Goal: Task Accomplishment & Management: Manage account settings

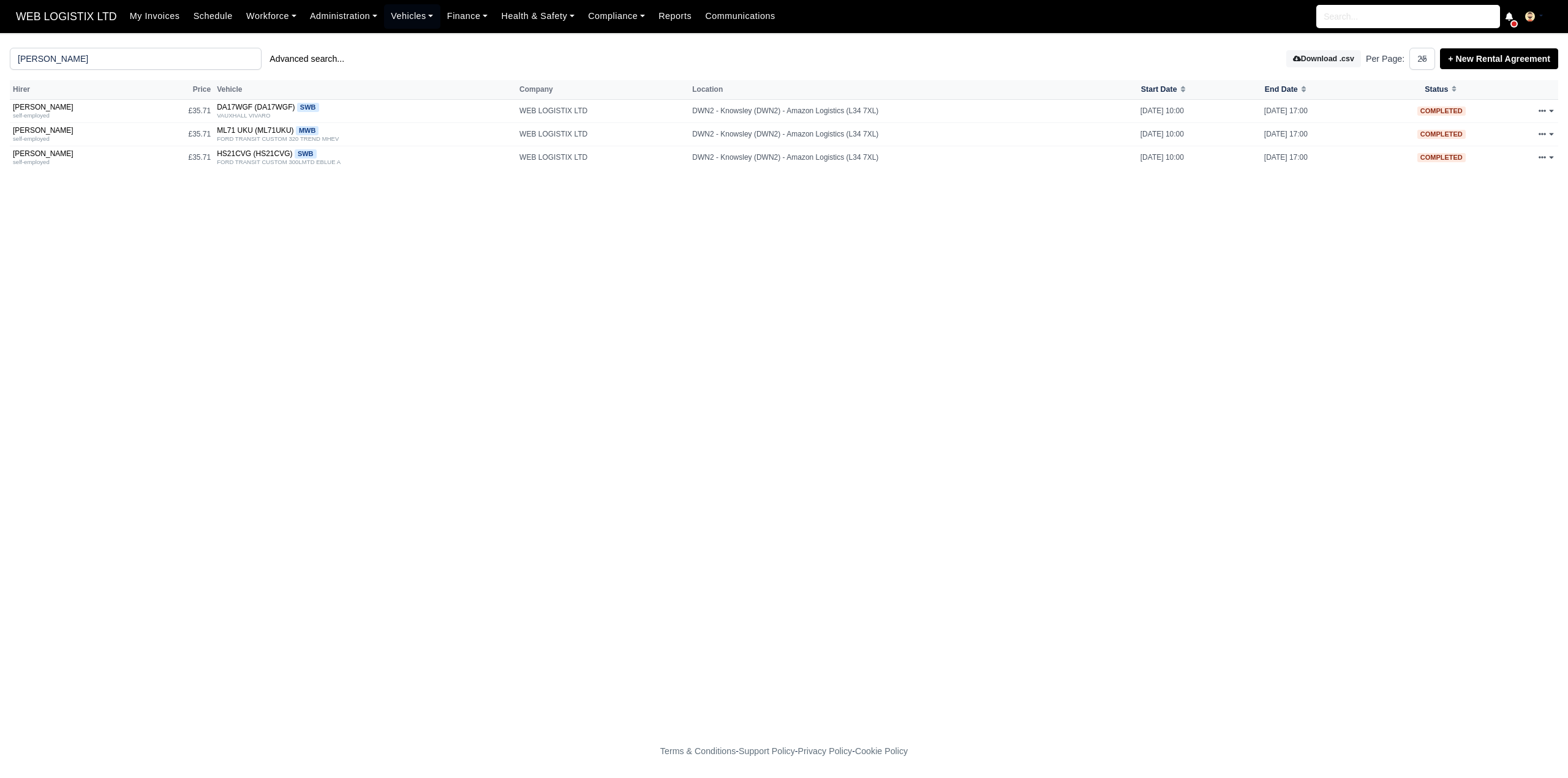
select select "25"
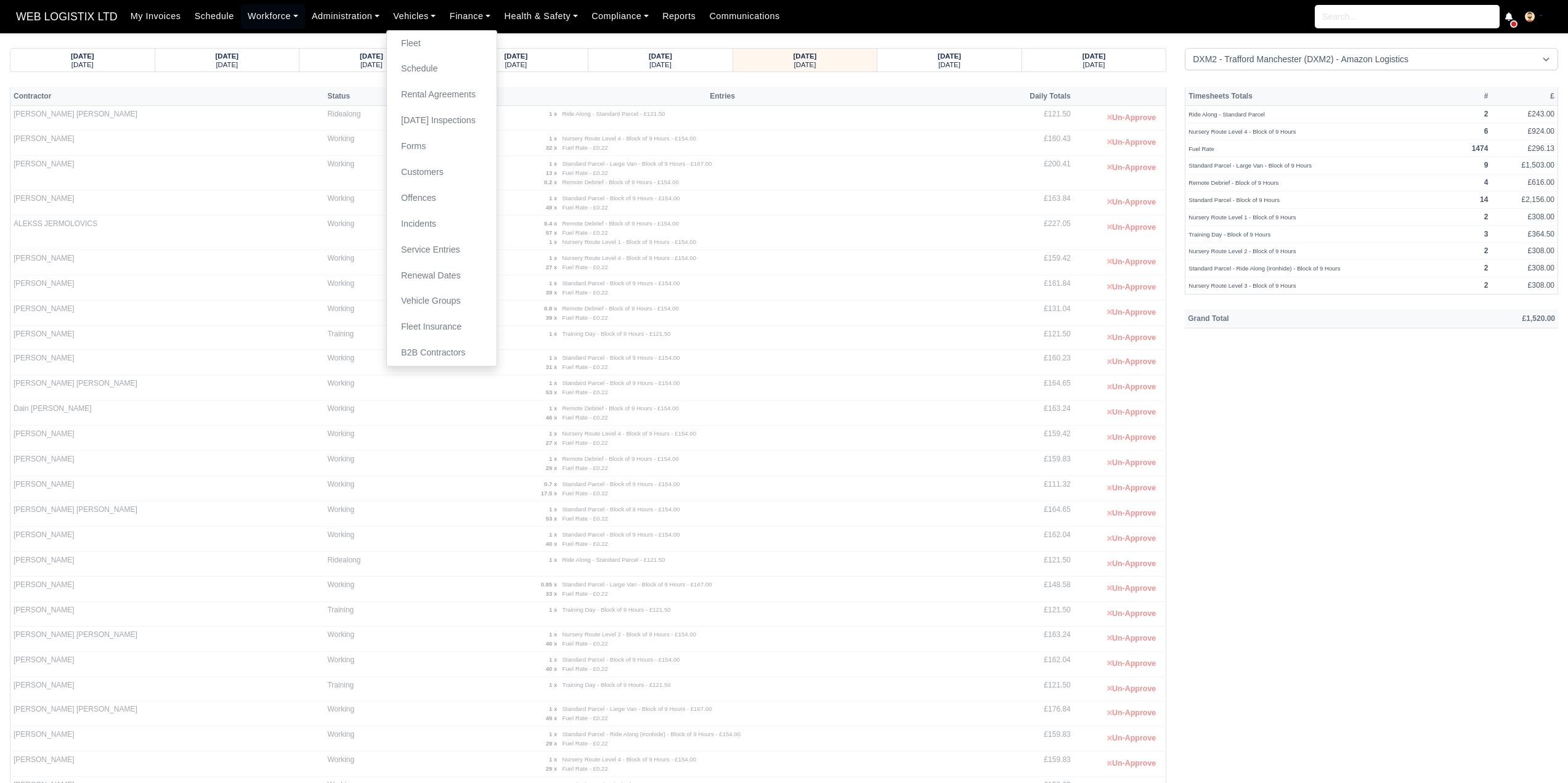
select select "1"
click at [1372, 416] on div "Timesheets Totals # £ Ride Along - Standard Parcel 2 £243.00 Nursery Route Leve…" at bounding box center [1372, 706] width 392 height 1240
drag, startPoint x: 1269, startPoint y: 111, endPoint x: 1186, endPoint y: 117, distance: 83.2
click at [1186, 117] on td "Ride Along - Standard Parcel" at bounding box center [1319, 114] width 268 height 18
click at [1217, 114] on small "Ride Along - Standard Parcel" at bounding box center [1227, 115] width 77 height 7
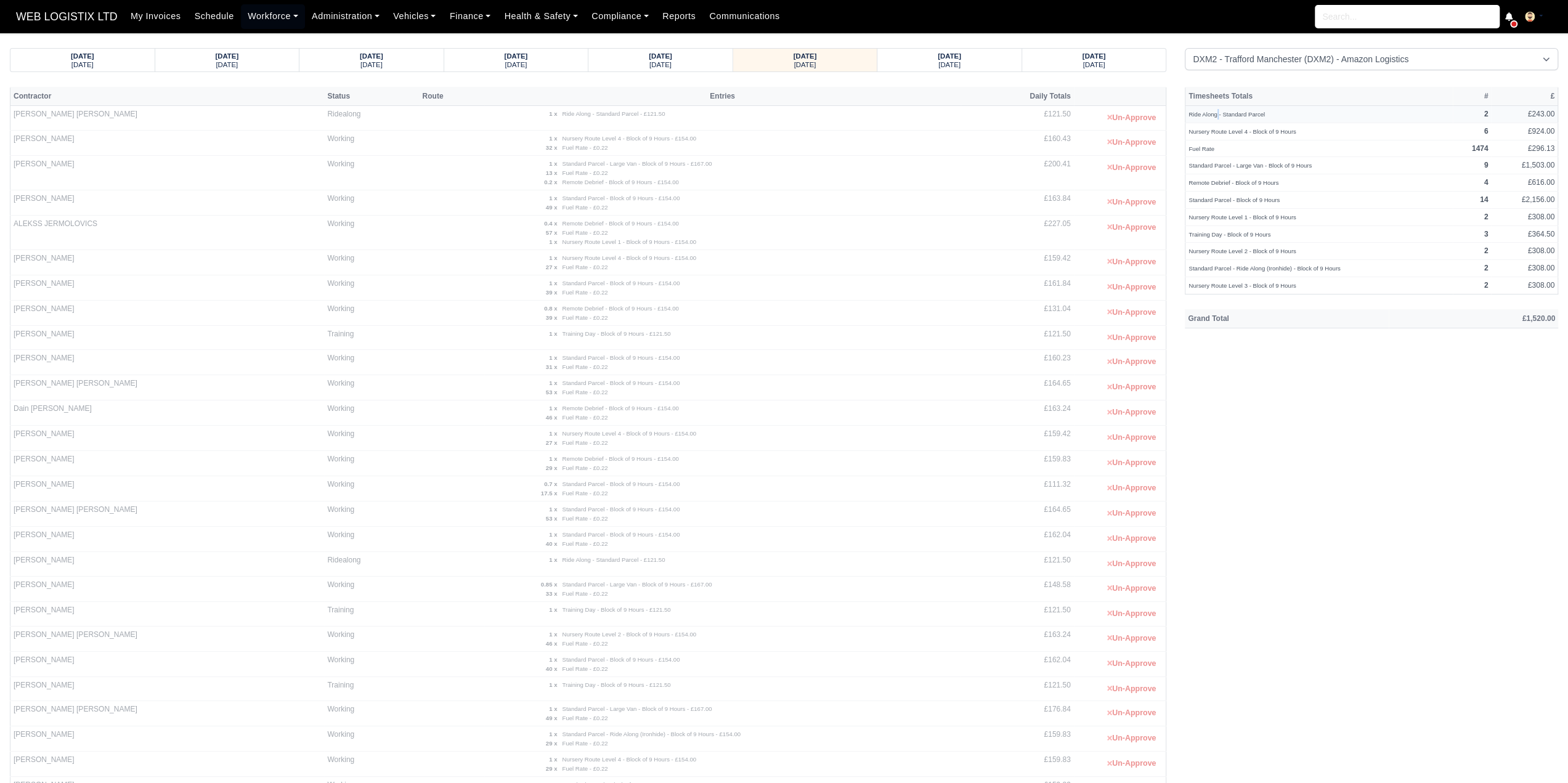
click at [1217, 114] on small "Ride Along - Standard Parcel" at bounding box center [1227, 115] width 77 height 7
drag, startPoint x: 124, startPoint y: 111, endPoint x: 12, endPoint y: 114, distance: 112.0
click at [12, 114] on td "Abdallah Omar Ghazi Al Obaidi" at bounding box center [168, 118] width 314 height 25
copy td "Abdallah Omar Ghazi Al Obaidi"
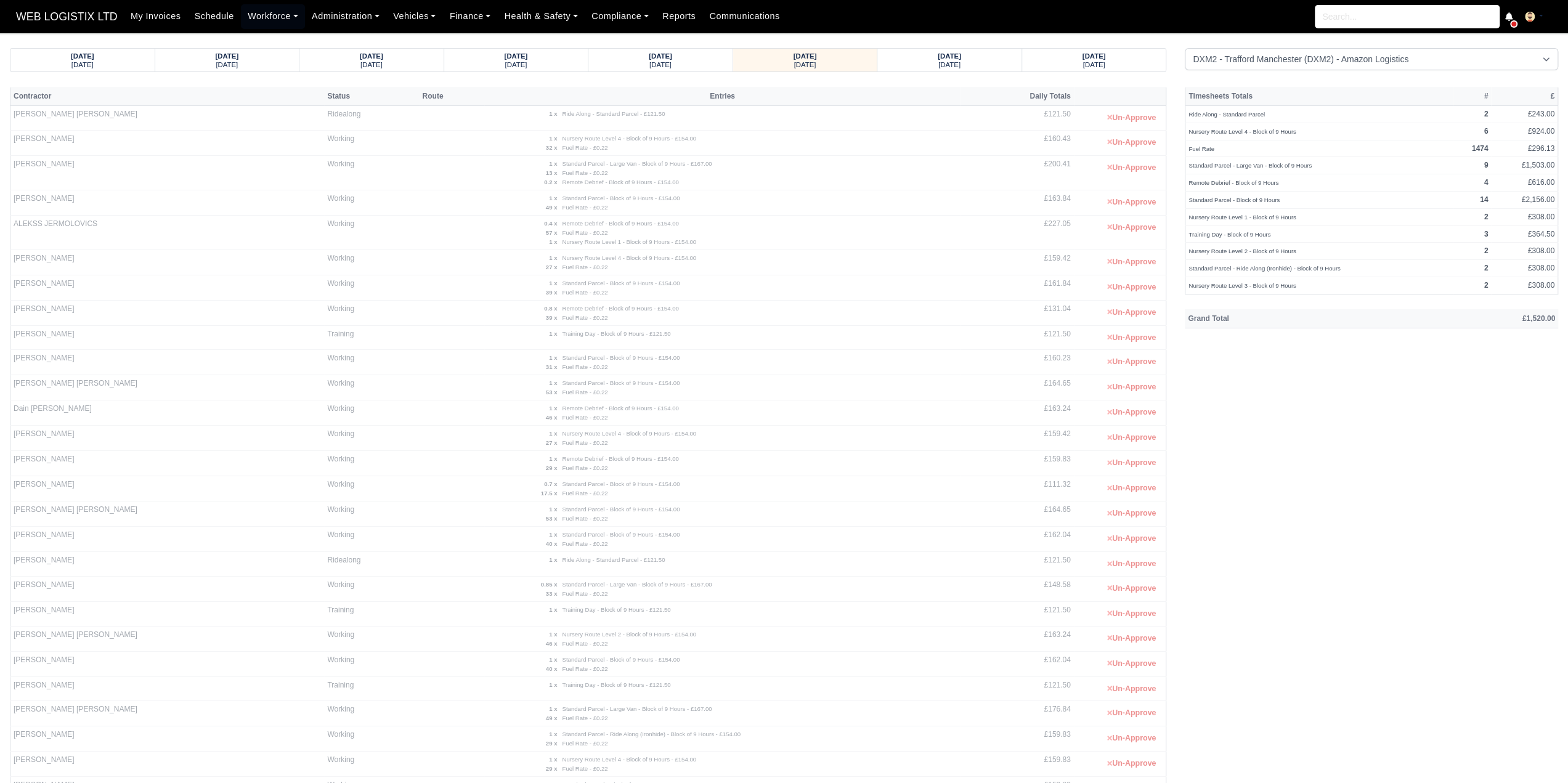
drag, startPoint x: 82, startPoint y: 553, endPoint x: 10, endPoint y: 556, distance: 72.1
click at [11, 556] on td "[PERSON_NAME]" at bounding box center [168, 564] width 314 height 25
copy td "[PERSON_NAME]"
click at [667, 61] on small "Tuesday" at bounding box center [660, 65] width 23 height 8
click at [966, 65] on div "Thursday" at bounding box center [950, 64] width 121 height 8
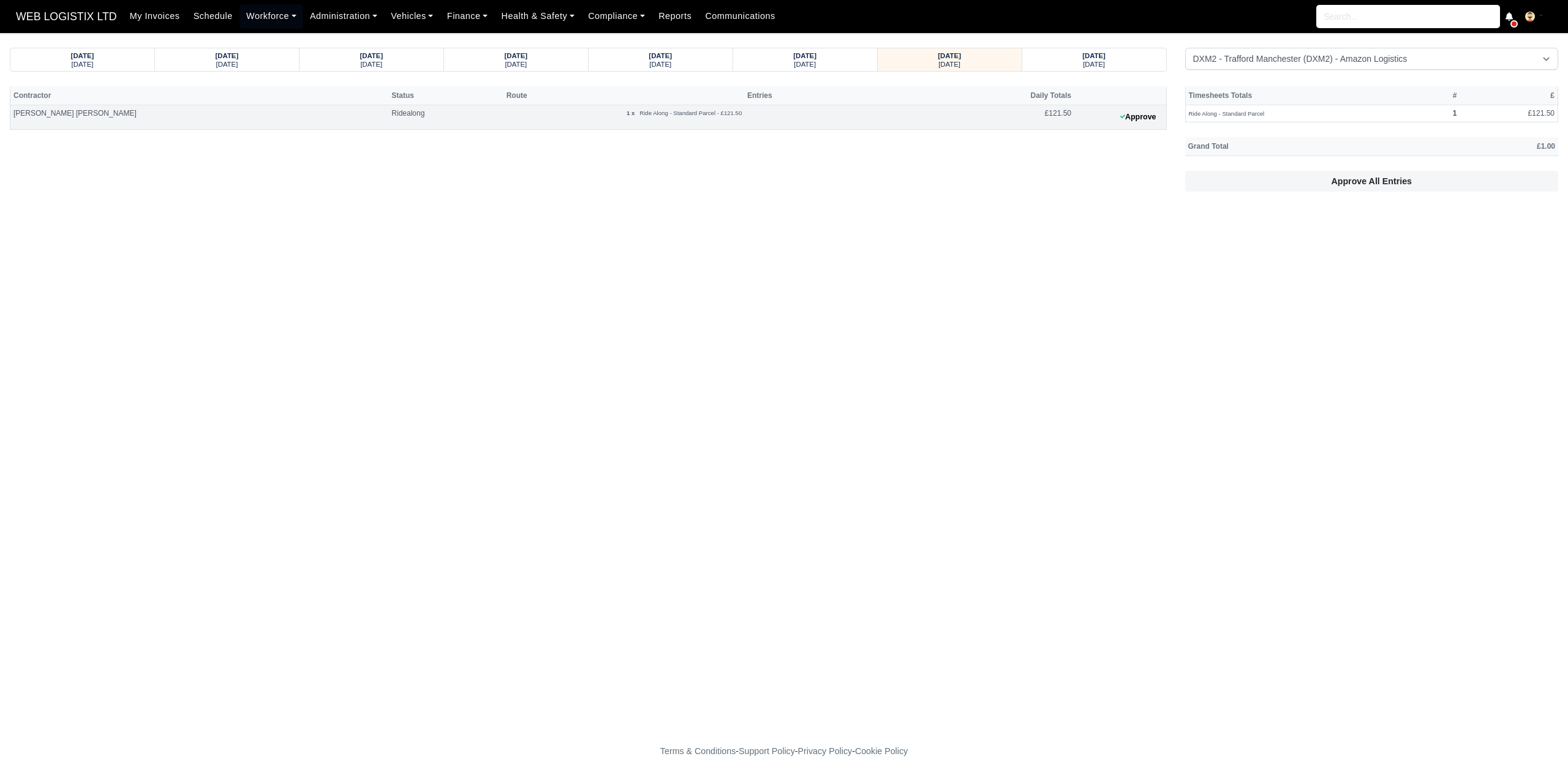
drag, startPoint x: 134, startPoint y: 114, endPoint x: 13, endPoint y: 113, distance: 121.0
click at [13, 113] on td "[PERSON_NAME] [PERSON_NAME]" at bounding box center [200, 117] width 379 height 24
copy td "[PERSON_NAME] [PERSON_NAME]"
click at [831, 55] on div "08/10/2025" at bounding box center [805, 55] width 120 height 8
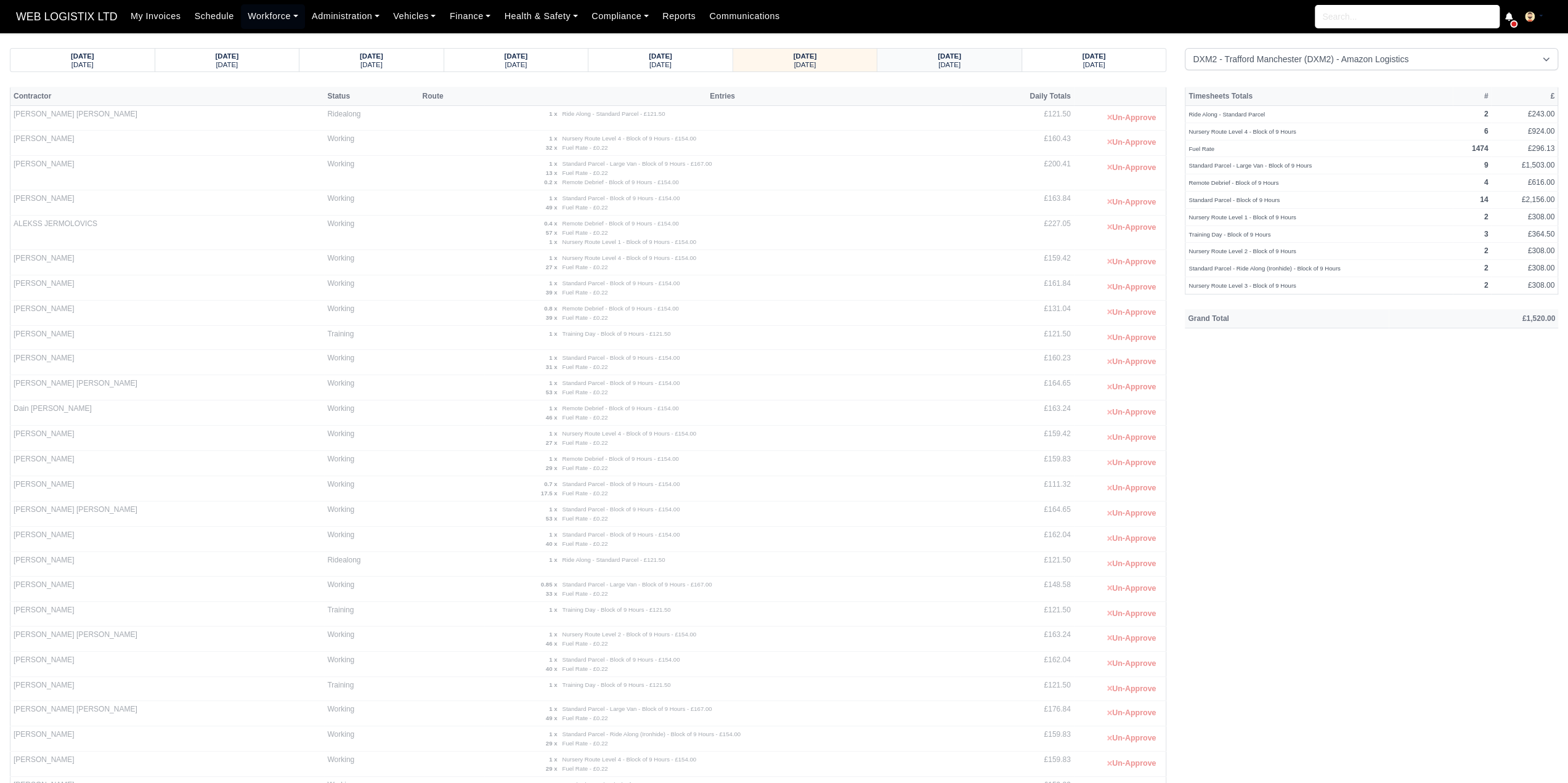
click at [1008, 60] on div "Thursday" at bounding box center [950, 64] width 121 height 8
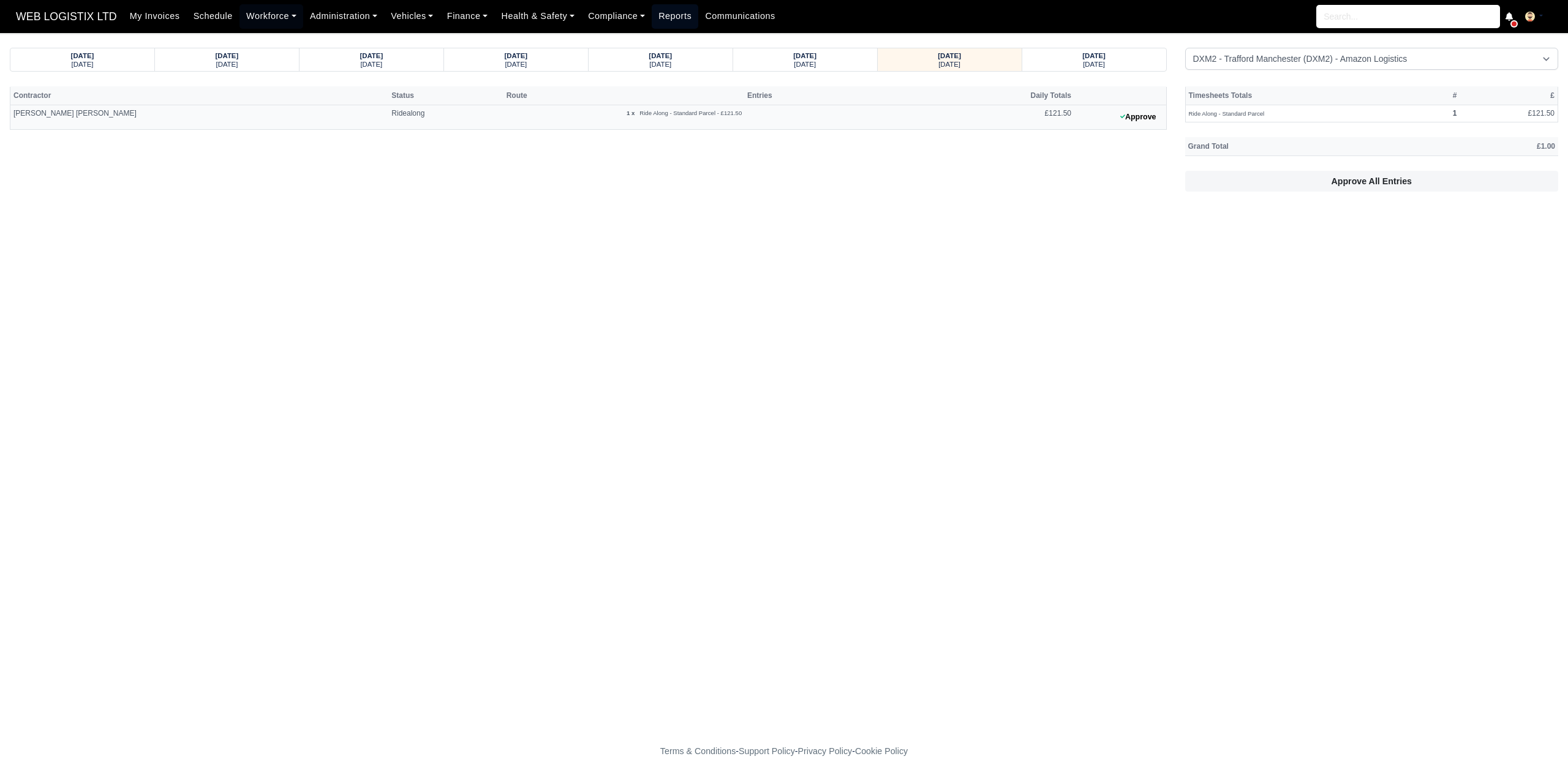
click at [660, 27] on link "Reports" at bounding box center [675, 16] width 47 height 24
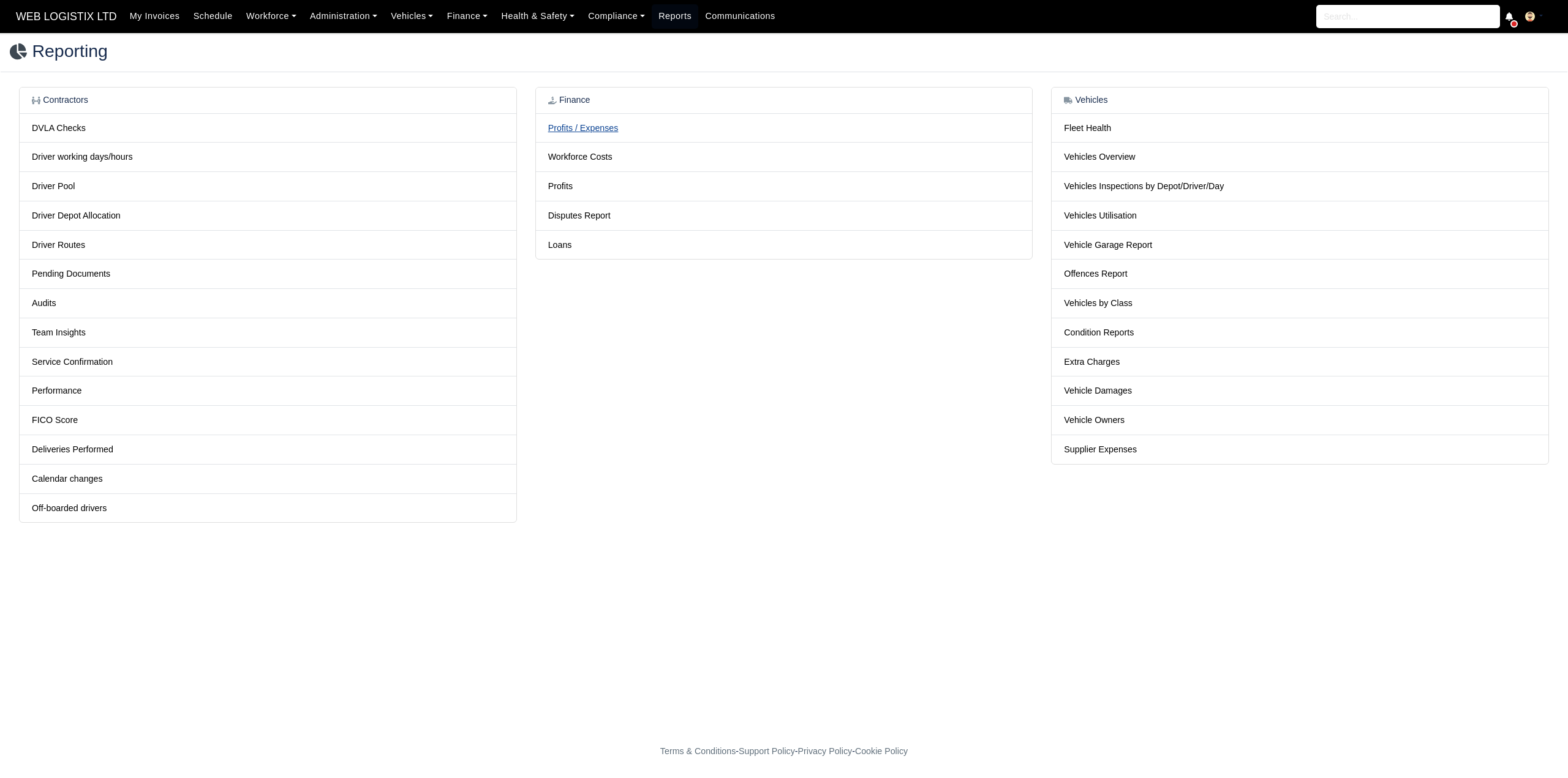
click at [609, 128] on link "Profits / Expenses" at bounding box center [583, 128] width 71 height 10
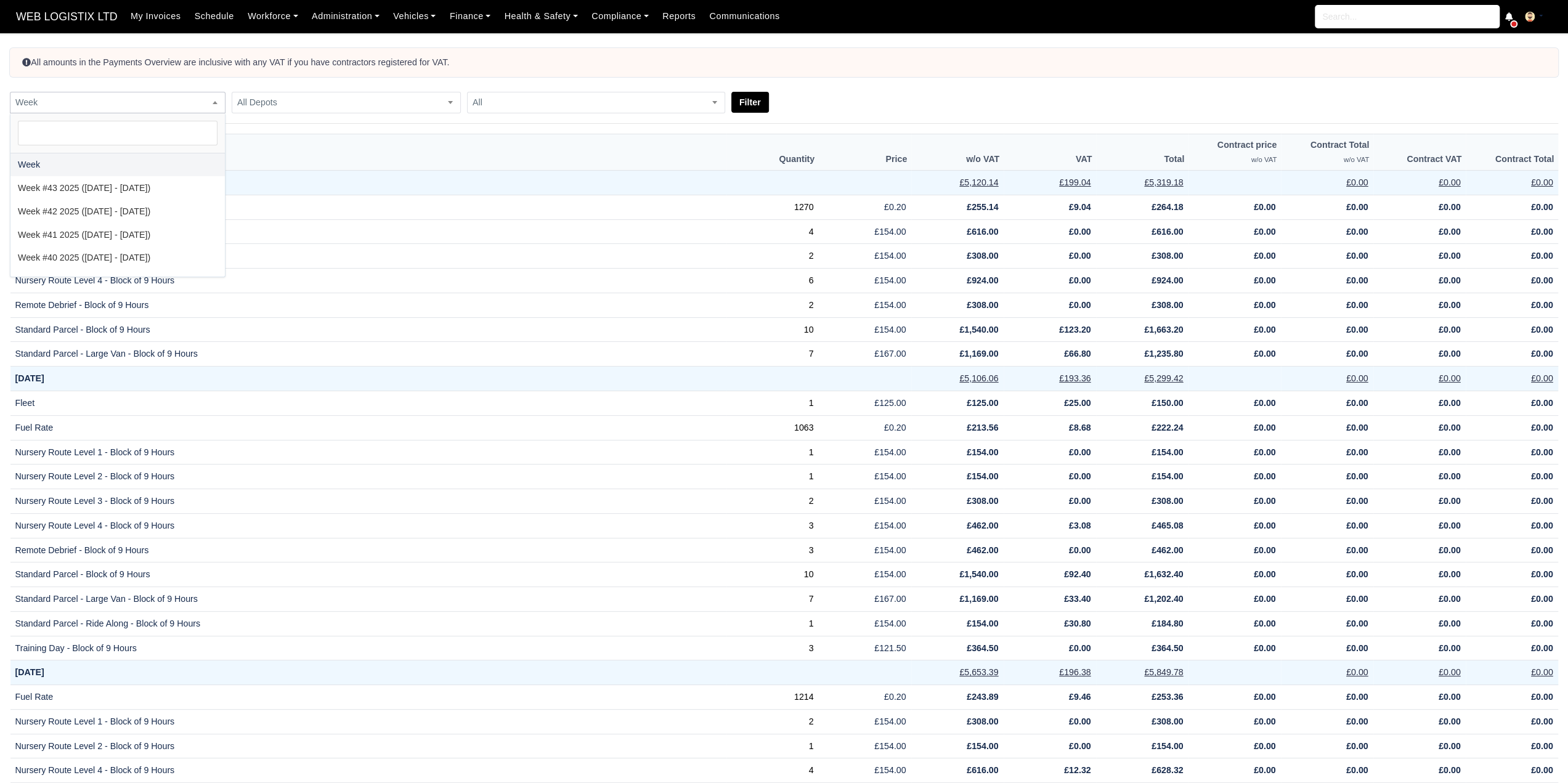
click at [177, 106] on span "Week" at bounding box center [118, 103] width 215 height 15
select select "2025-10-05|2025-10-11"
click at [739, 106] on button "Filter" at bounding box center [750, 102] width 37 height 21
click at [273, 13] on link "Workforce" at bounding box center [272, 16] width 64 height 24
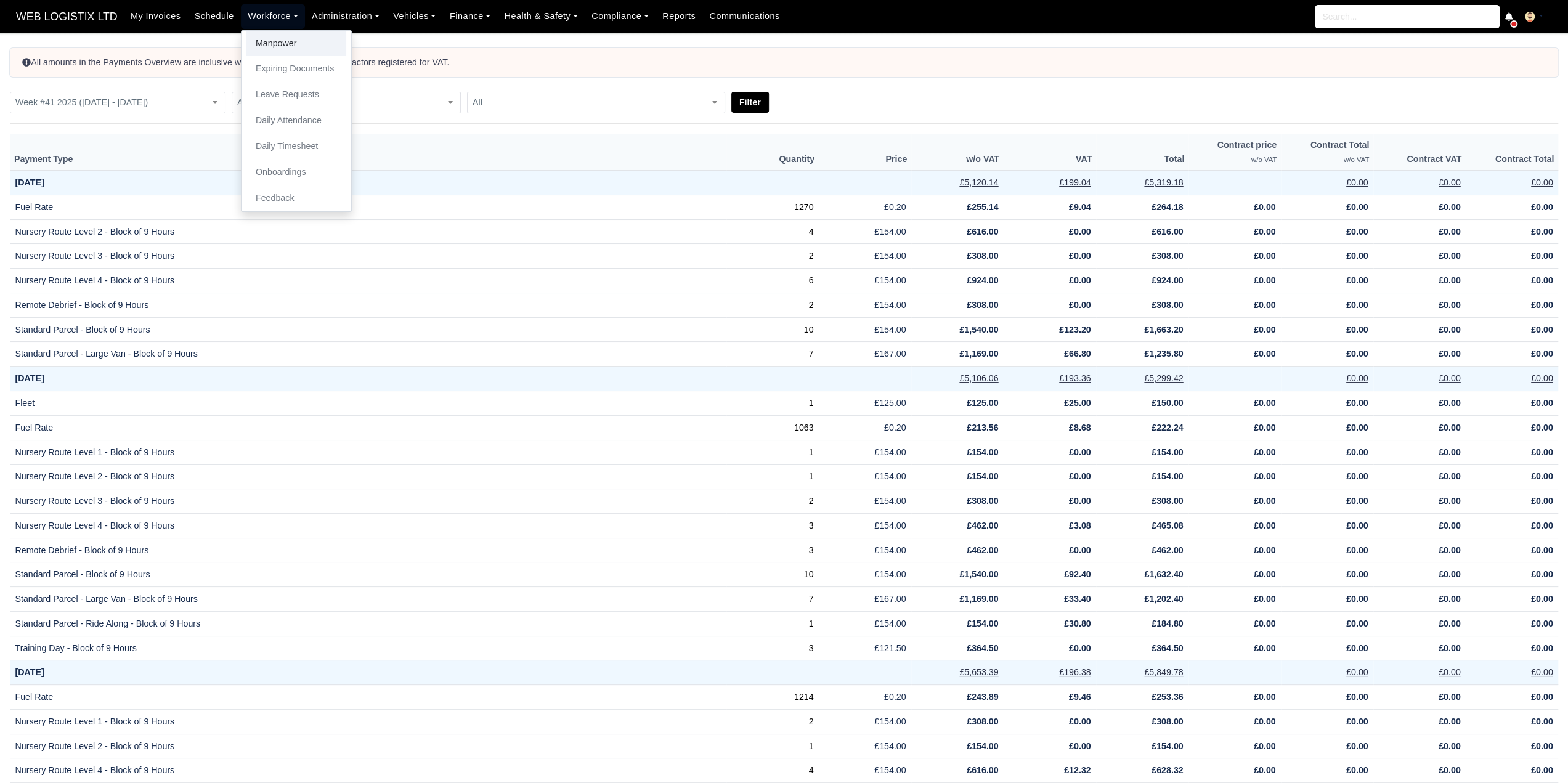
click at [279, 42] on link "Manpower" at bounding box center [296, 44] width 100 height 26
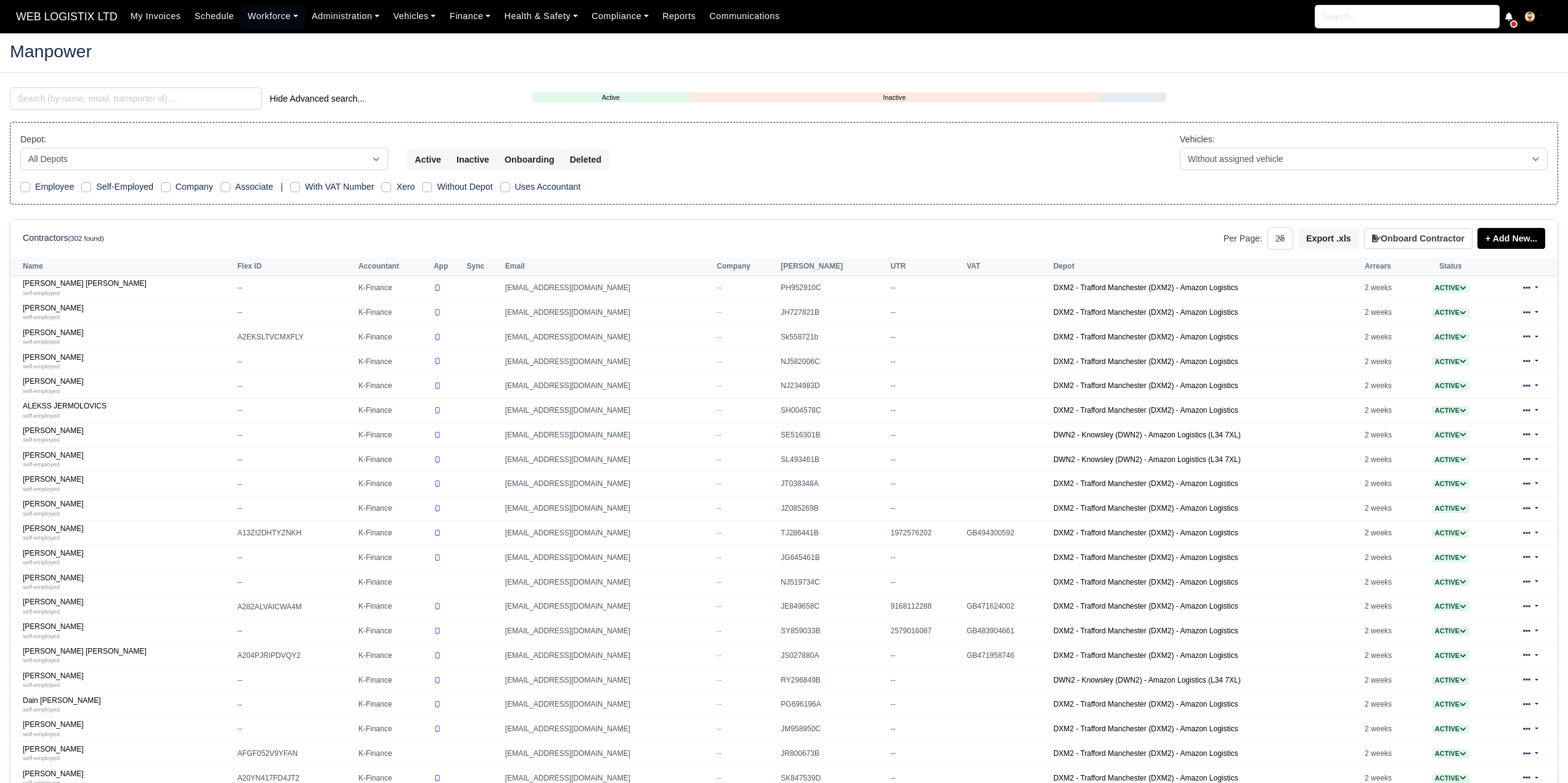
select select "25"
click at [274, 23] on link "Workforce" at bounding box center [272, 16] width 64 height 24
click at [277, 146] on link "Daily Timesheet" at bounding box center [296, 146] width 100 height 26
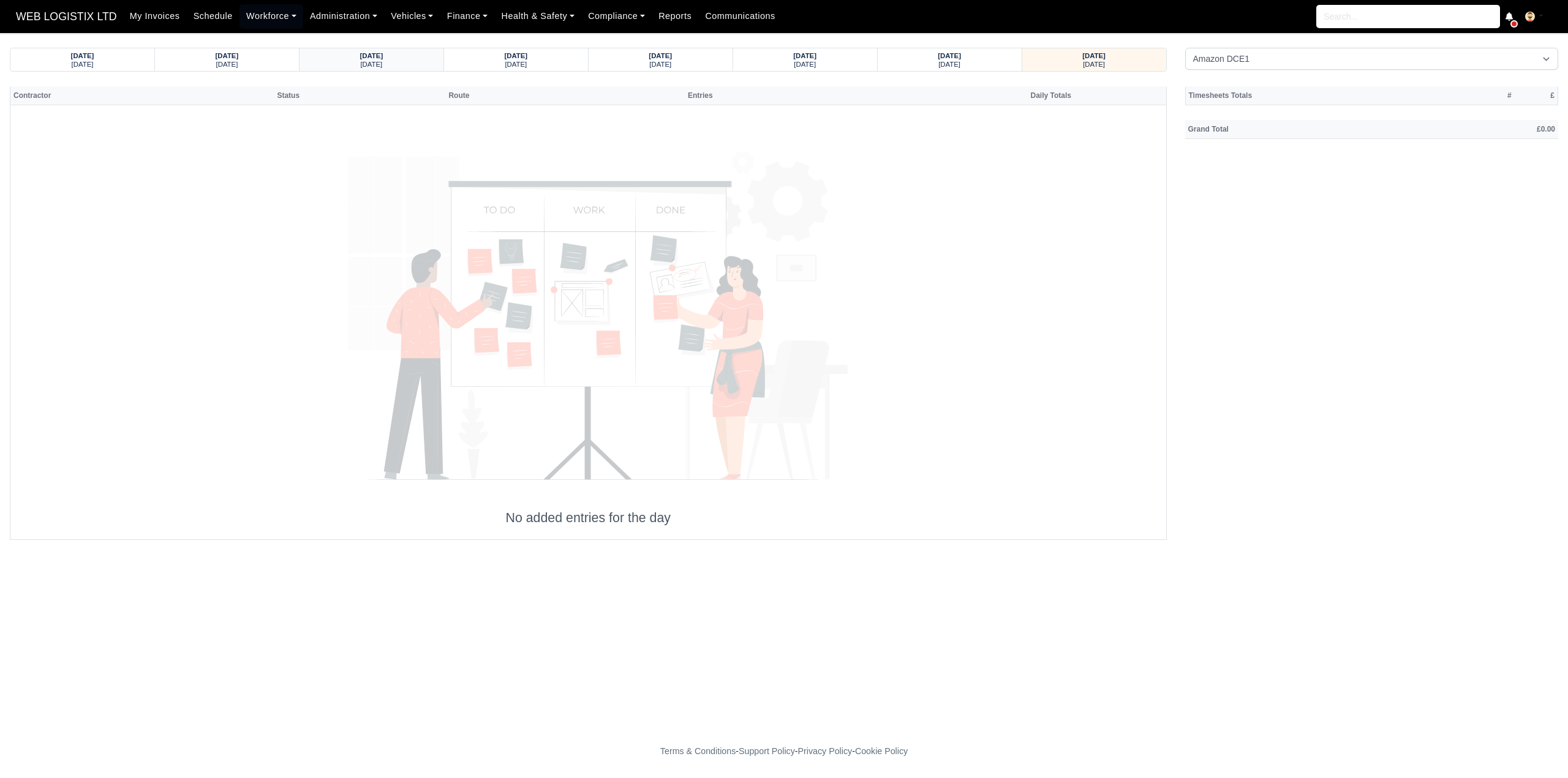
click at [378, 50] on div "05/10/2025 Sunday" at bounding box center [371, 59] width 125 height 22
click at [1218, 55] on select "Amazon DCE1 DWN2 - Knowsley (DWN2) - Amazon Logistics (L34 7XL) DXM2 - Trafford…" at bounding box center [1372, 59] width 374 height 22
select select "1"
click at [1185, 48] on select "Amazon DCE1 DWN2 - Knowsley (DWN2) - Amazon Logistics (L34 7XL) DXM2 - Trafford…" at bounding box center [1372, 59] width 374 height 22
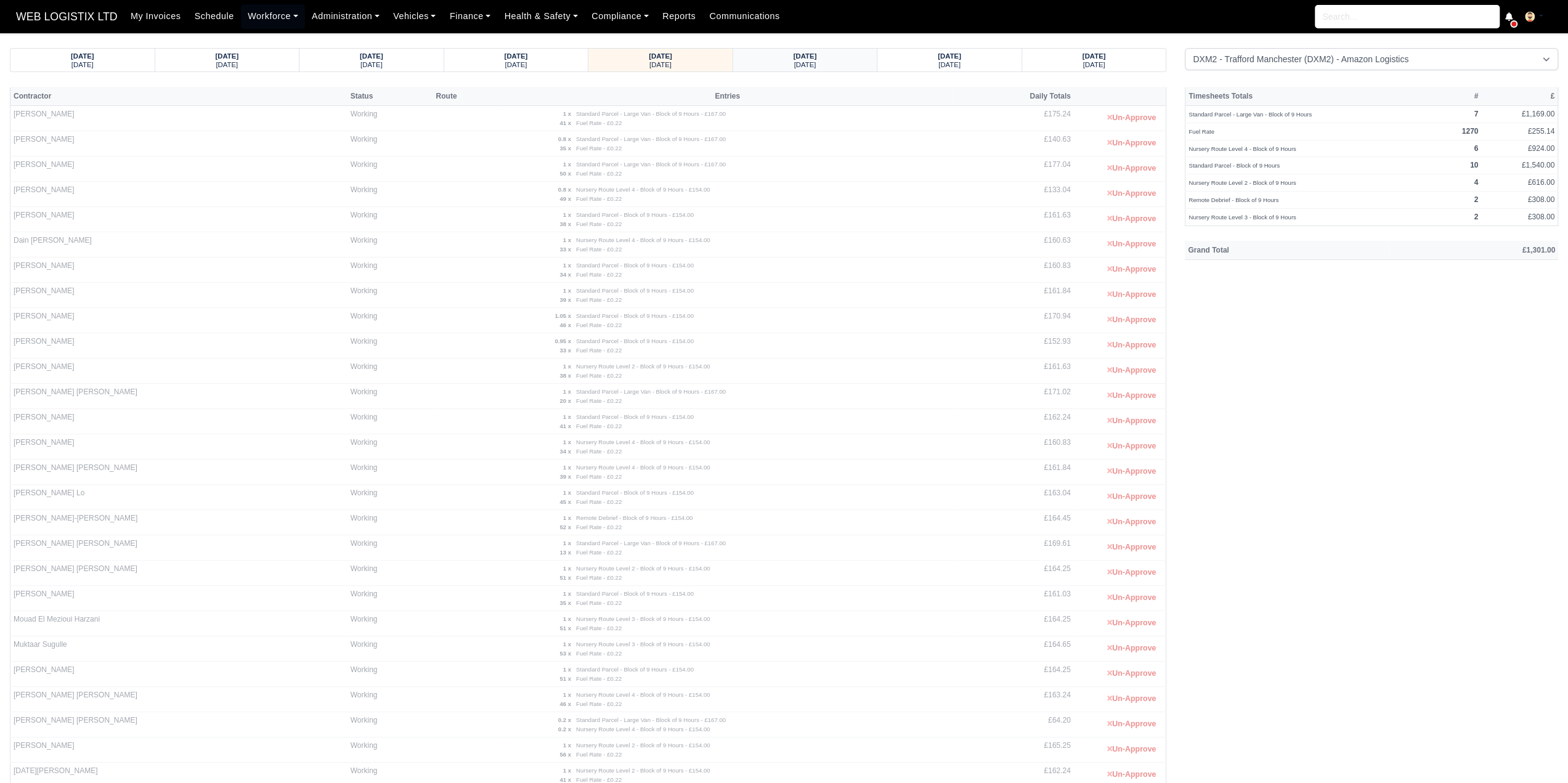
click at [813, 66] on small "Monday" at bounding box center [805, 65] width 23 height 8
drag, startPoint x: 1296, startPoint y: 119, endPoint x: 1189, endPoint y: 118, distance: 107.0
click at [1189, 118] on td "Training Day - Block of 9 Hours" at bounding box center [1319, 114] width 268 height 18
copy small "Training Day - Block of 9 Hours"
drag, startPoint x: 84, startPoint y: 466, endPoint x: 13, endPoint y: 467, distance: 71.0
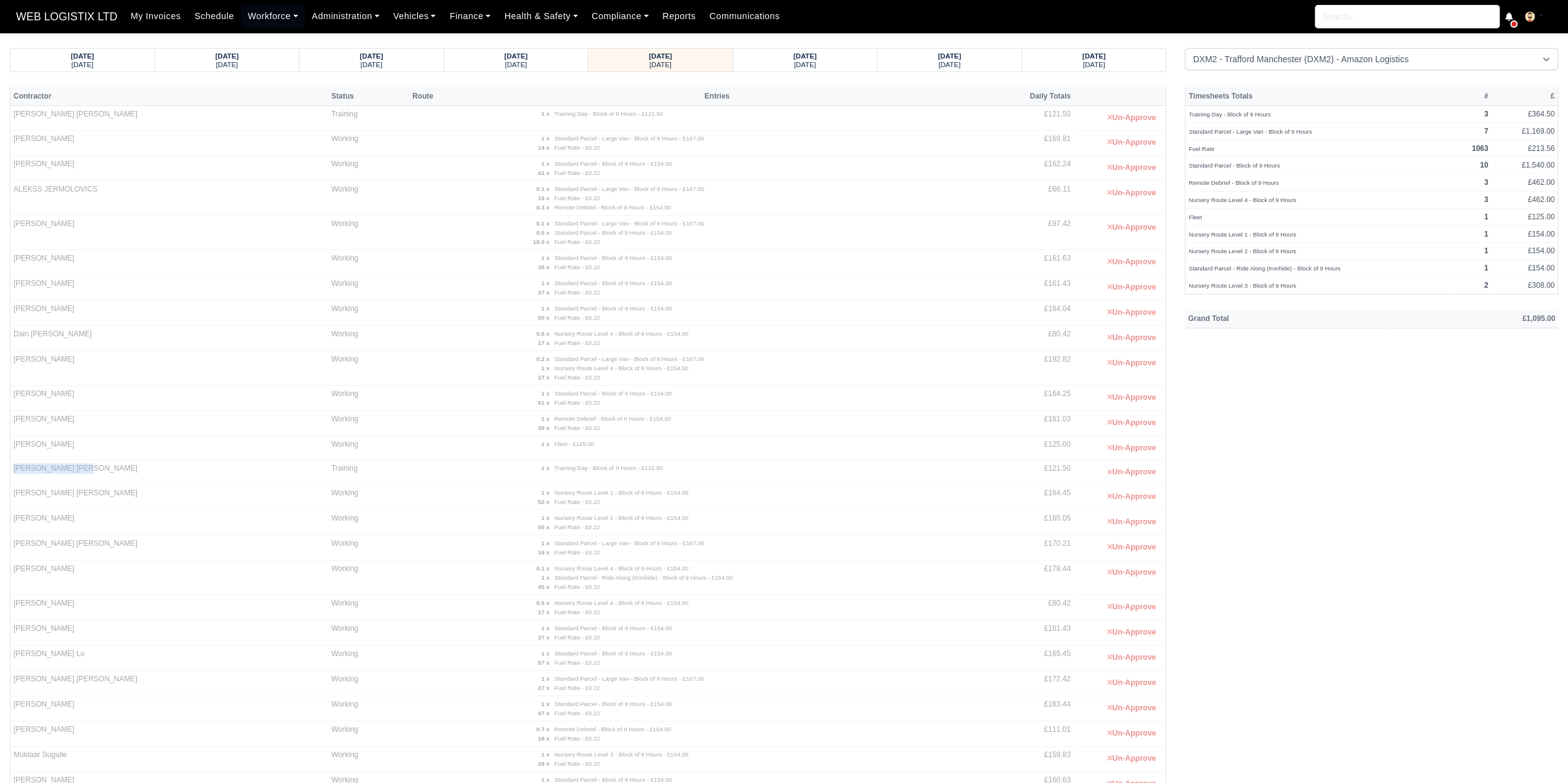
click at [13, 467] on td "Hayden Gary Cooper" at bounding box center [170, 472] width 318 height 25
copy td "Hayden Gary Cooper"
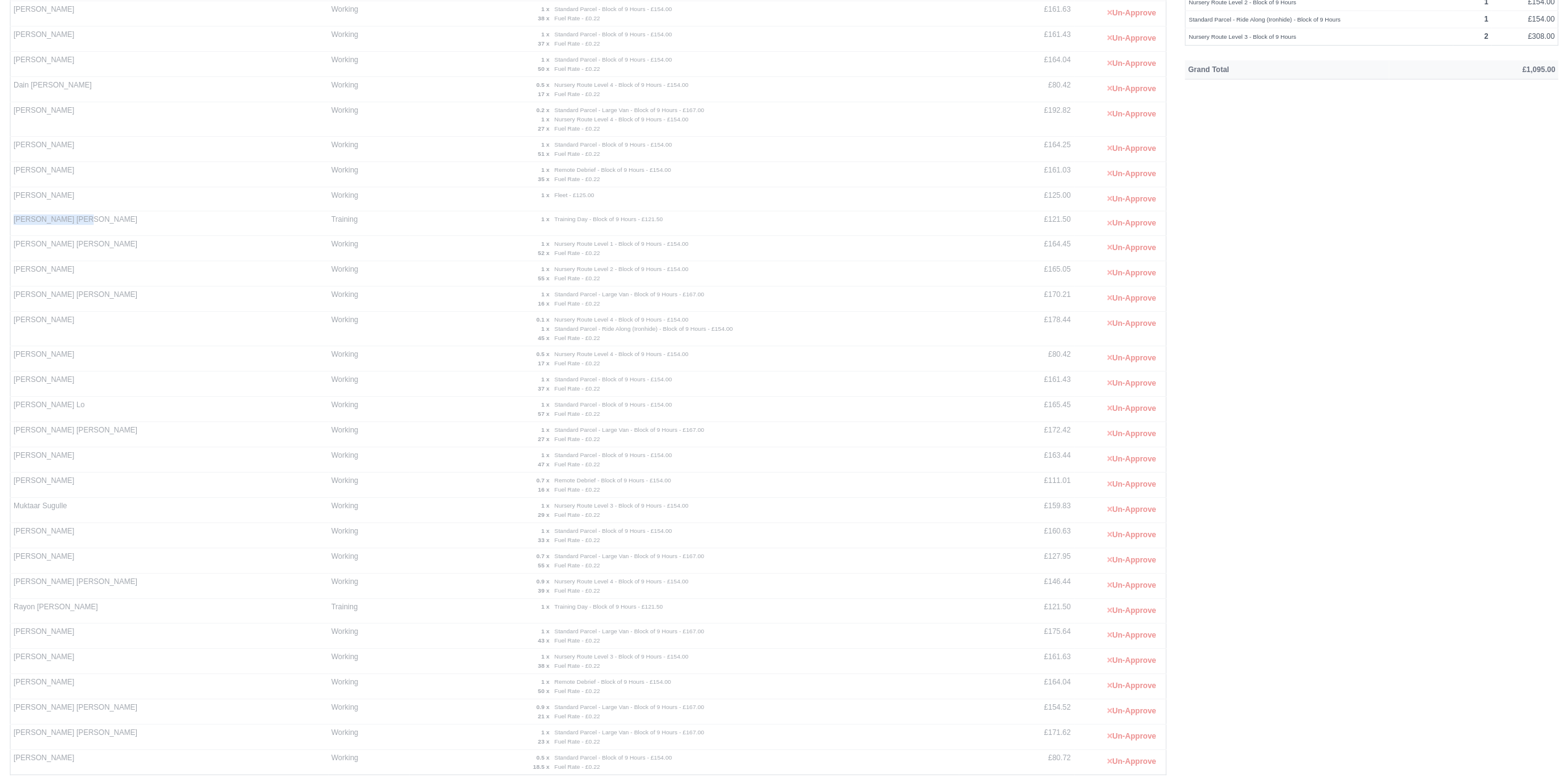
scroll to position [260, 0]
drag, startPoint x: 82, startPoint y: 595, endPoint x: 11, endPoint y: 589, distance: 71.3
click at [11, 589] on td "Rayon Rene Rowe" at bounding box center [170, 599] width 318 height 25
copy td "Rayon Rene Rowe"
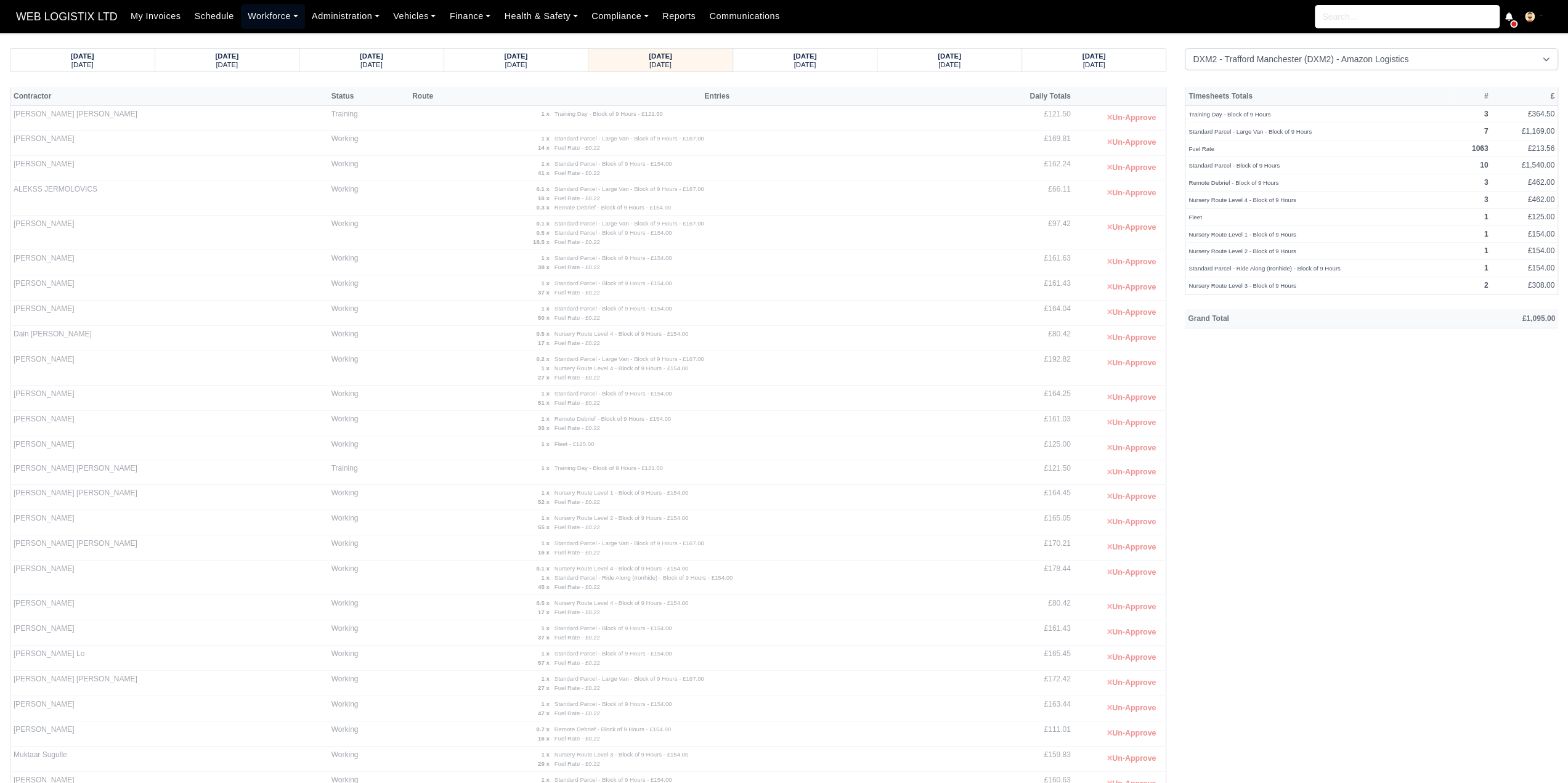
click at [253, 23] on link "Workforce" at bounding box center [272, 16] width 64 height 24
click at [268, 44] on link "Manpower" at bounding box center [296, 44] width 100 height 26
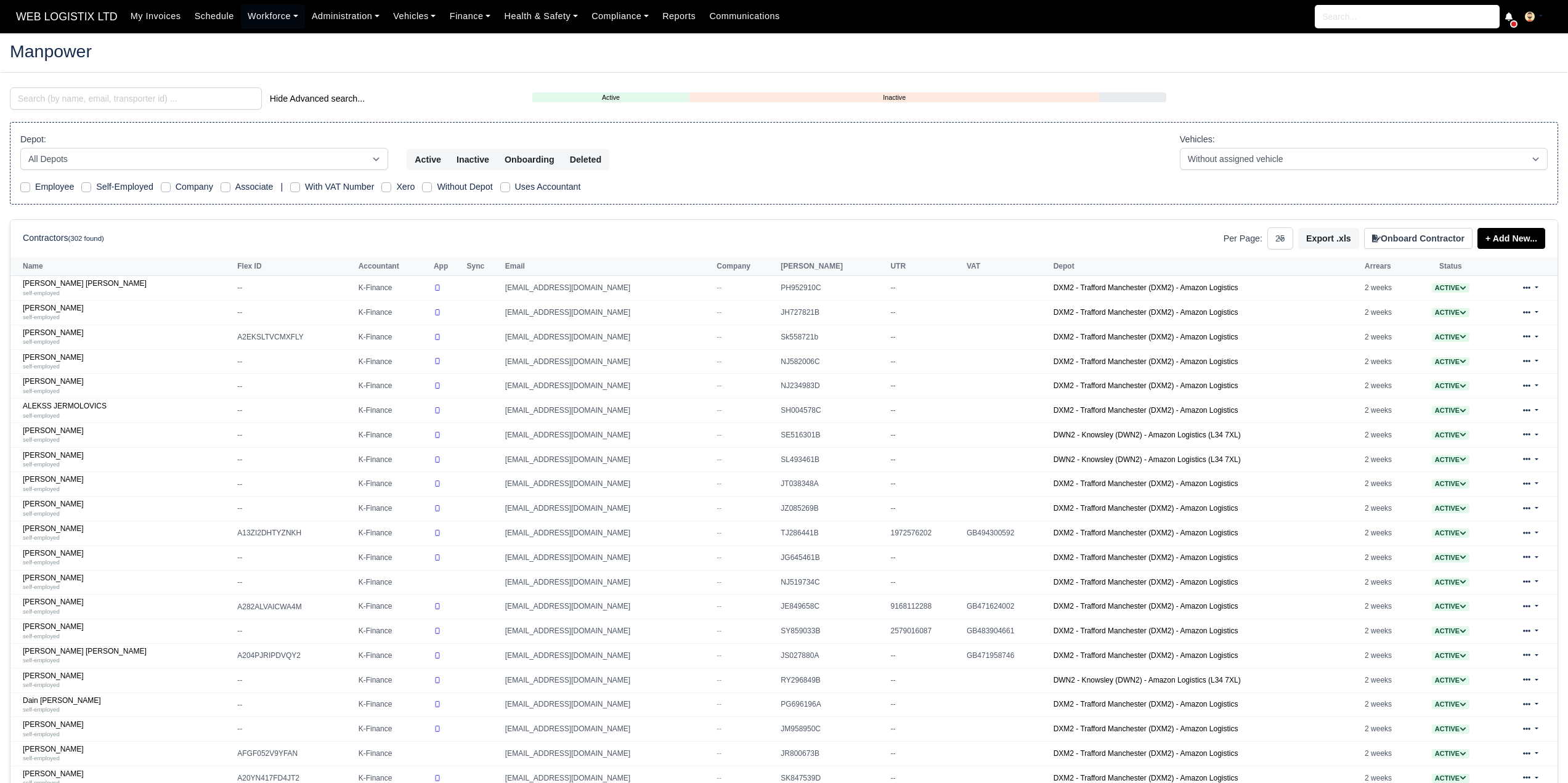
select select "25"
click at [112, 101] on input "search" at bounding box center [136, 99] width 252 height 23
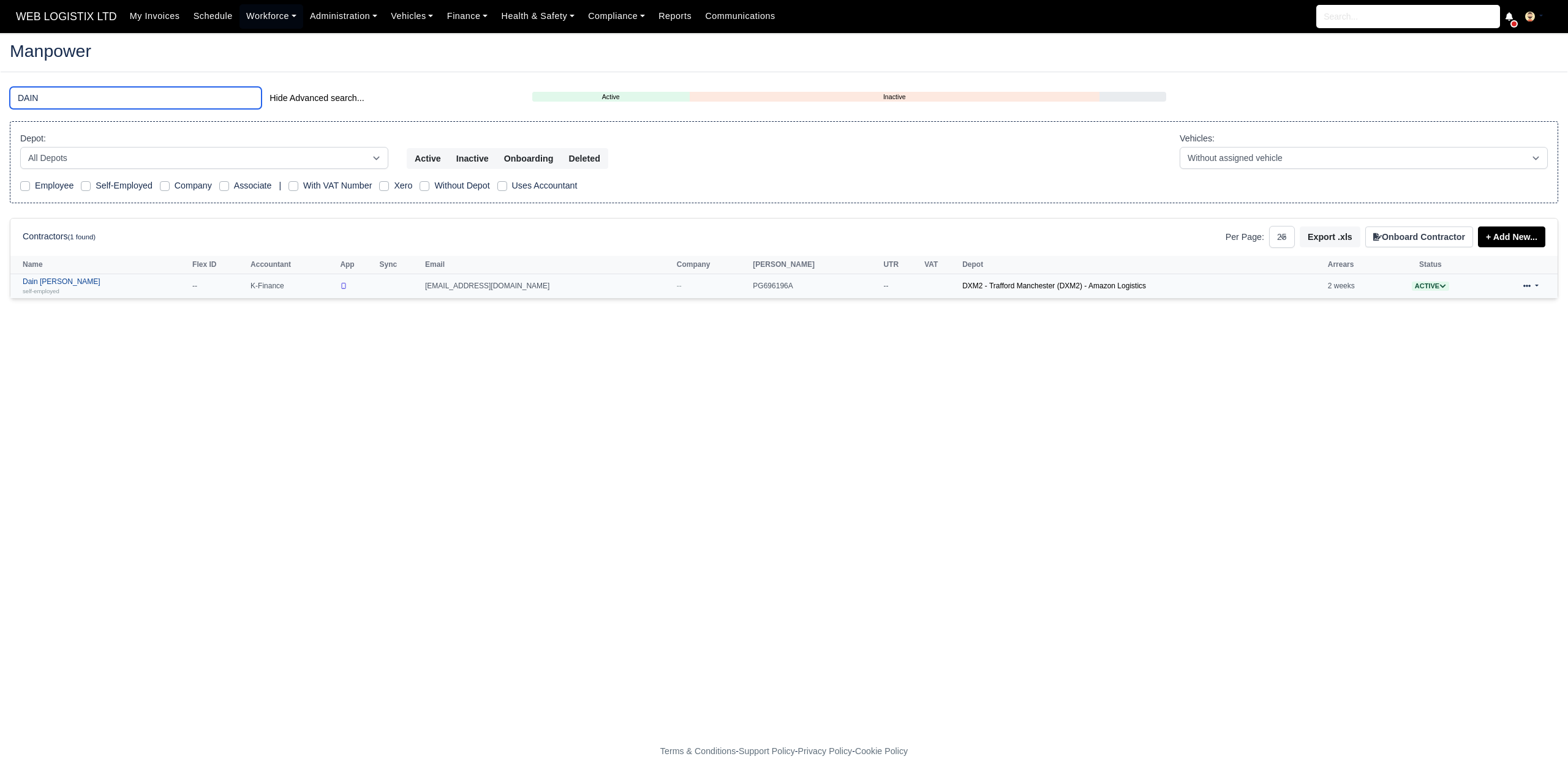
type input "DAIN"
click at [66, 280] on link "Dain Keith Wareing self-employed" at bounding box center [104, 285] width 164 height 17
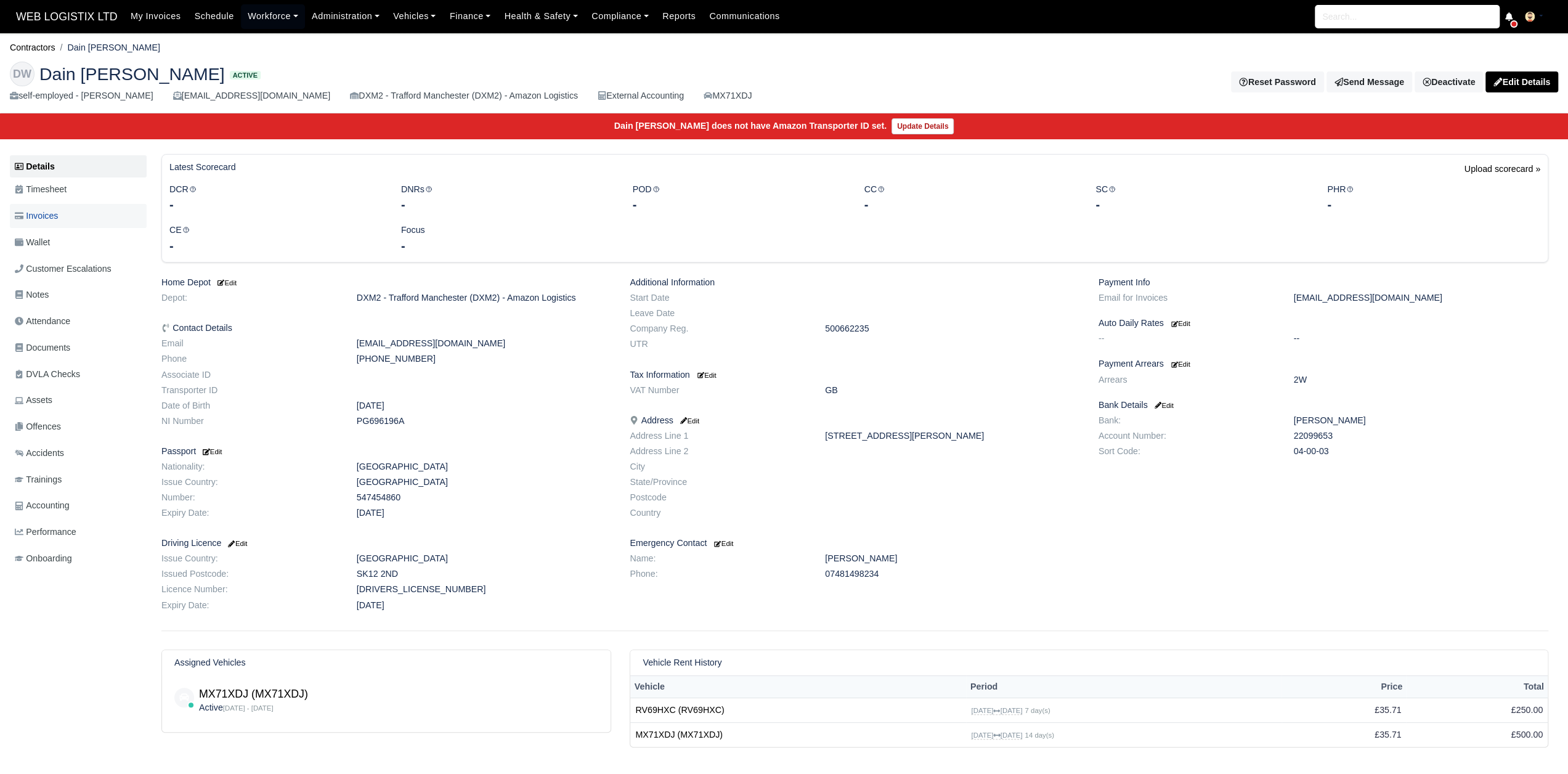
click at [58, 220] on span "Invoices" at bounding box center [36, 216] width 43 height 14
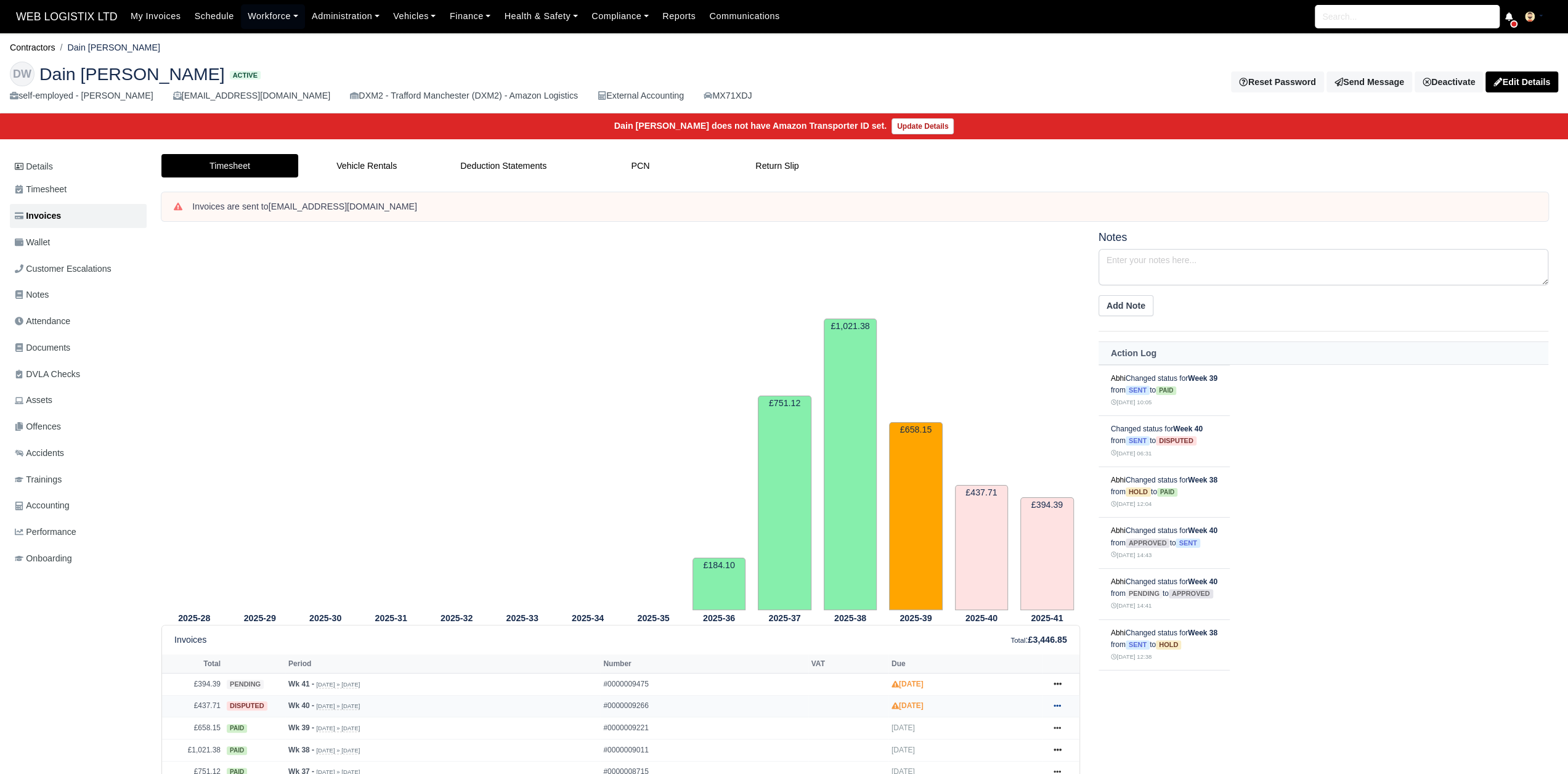
click at [1058, 704] on icon at bounding box center [1057, 706] width 8 height 3
click at [1027, 728] on link "Show Invoice" at bounding box center [1010, 728] width 110 height 26
click at [92, 175] on link "Details" at bounding box center [78, 167] width 137 height 23
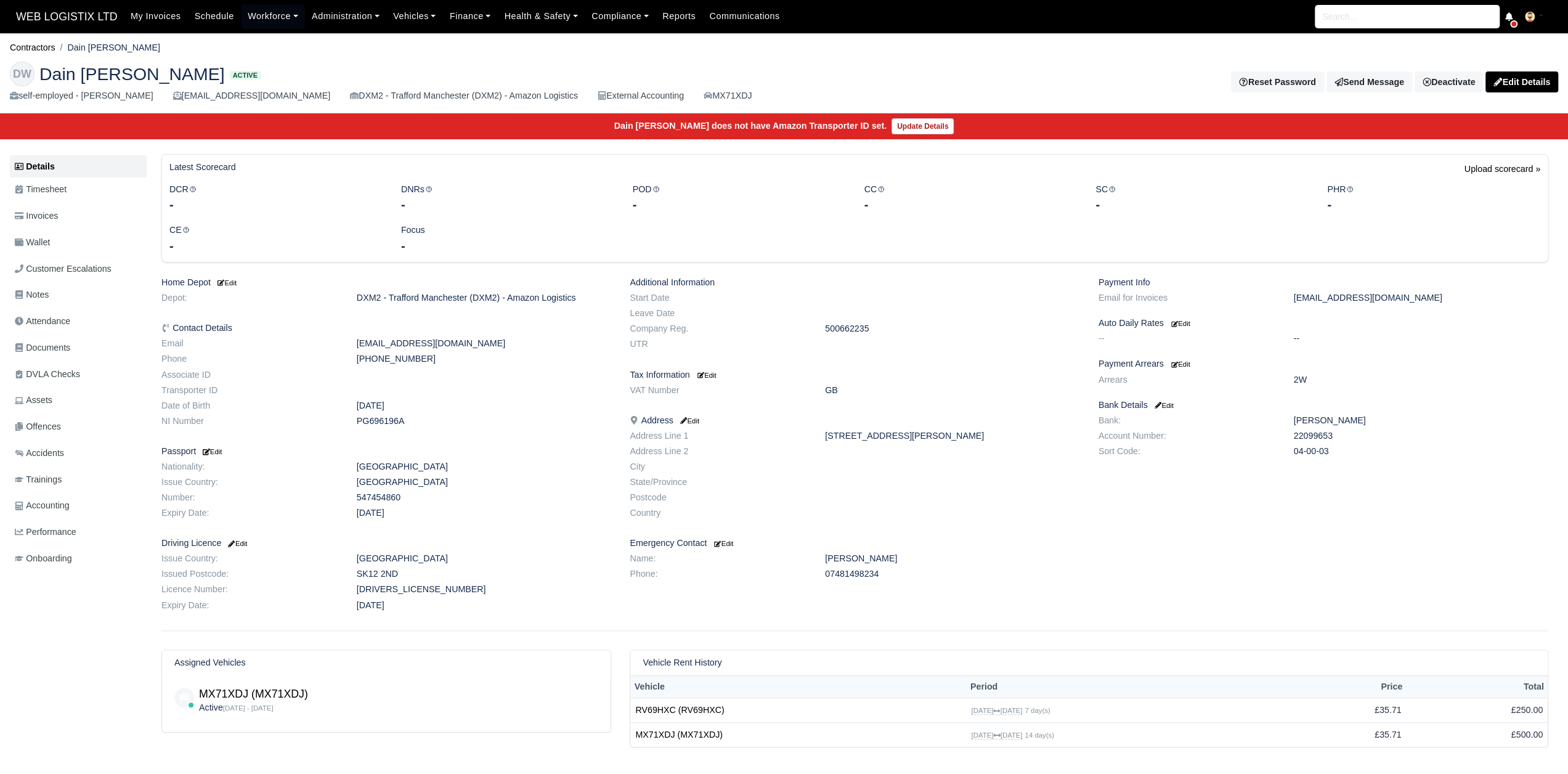
click at [843, 382] on div "Additional Information Start Date Leave Date Company Reg. 500662235 UTR Tax Inf…" at bounding box center [854, 447] width 468 height 338
click at [841, 388] on dd "GB" at bounding box center [953, 390] width 274 height 11
click at [713, 374] on small "Edit" at bounding box center [707, 375] width 19 height 8
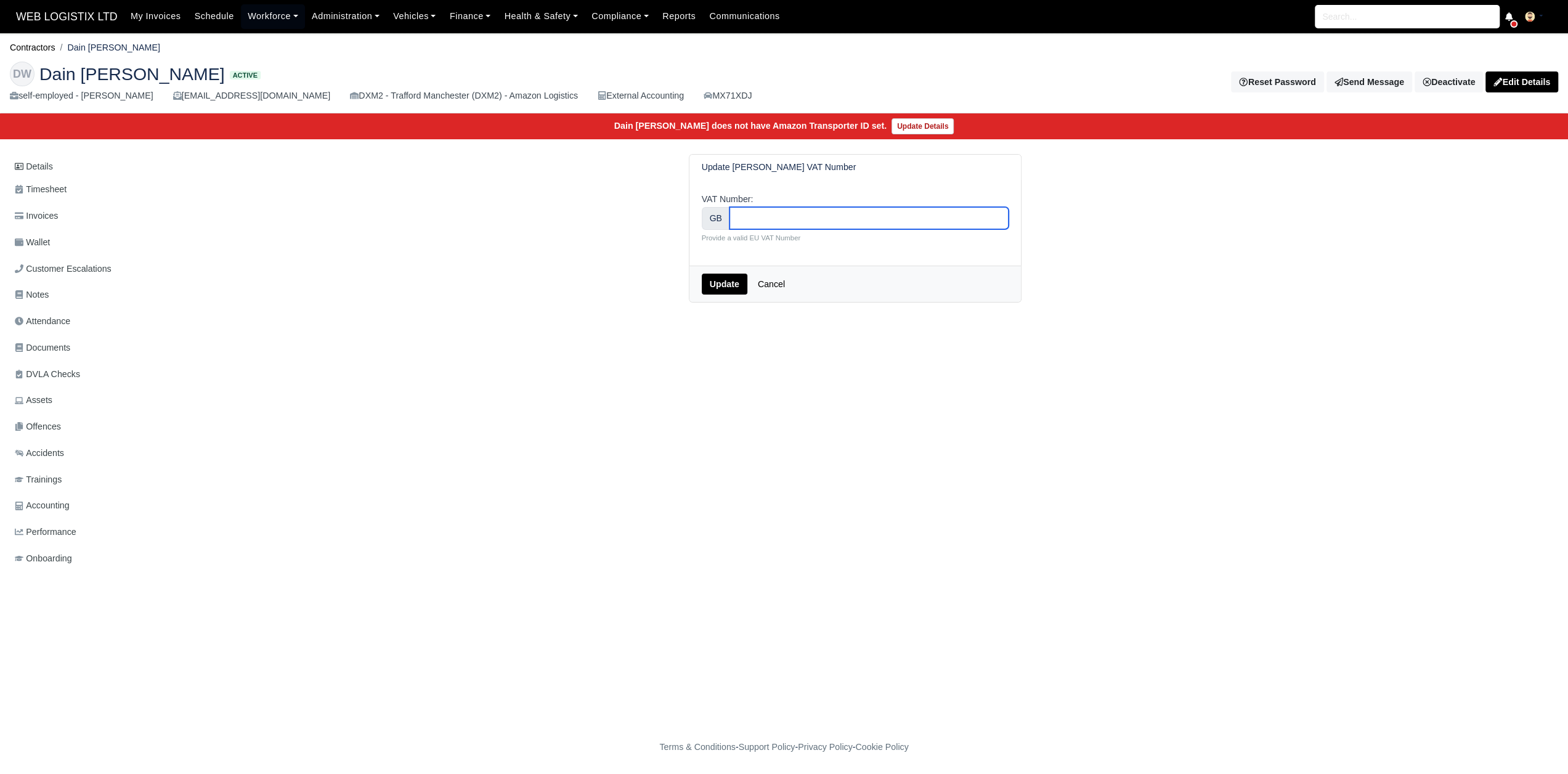
click at [765, 223] on input "VAT Number:" at bounding box center [869, 218] width 279 height 23
drag, startPoint x: 765, startPoint y: 223, endPoint x: 695, endPoint y: 282, distance: 91.5
click at [695, 282] on div "Update [PERSON_NAME] VAT Number VAT Number: GB 500662235 Provide a valid EU VAT…" at bounding box center [855, 228] width 333 height 149
click at [758, 207] on input "500662235" at bounding box center [869, 218] width 279 height 23
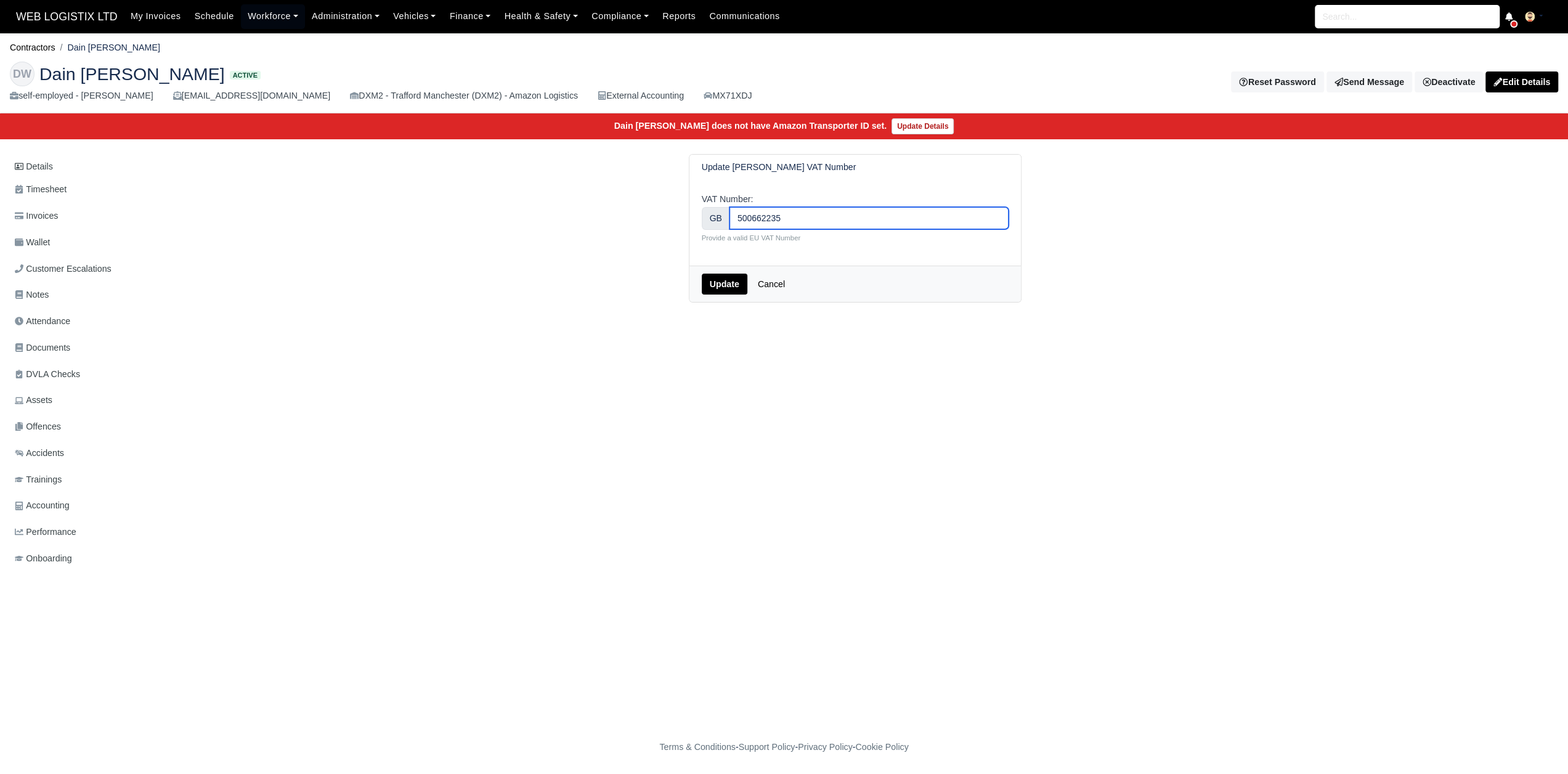
click at [758, 207] on input "500662235" at bounding box center [869, 218] width 279 height 23
type input "500662235"
click at [732, 281] on button "Update" at bounding box center [725, 285] width 46 height 21
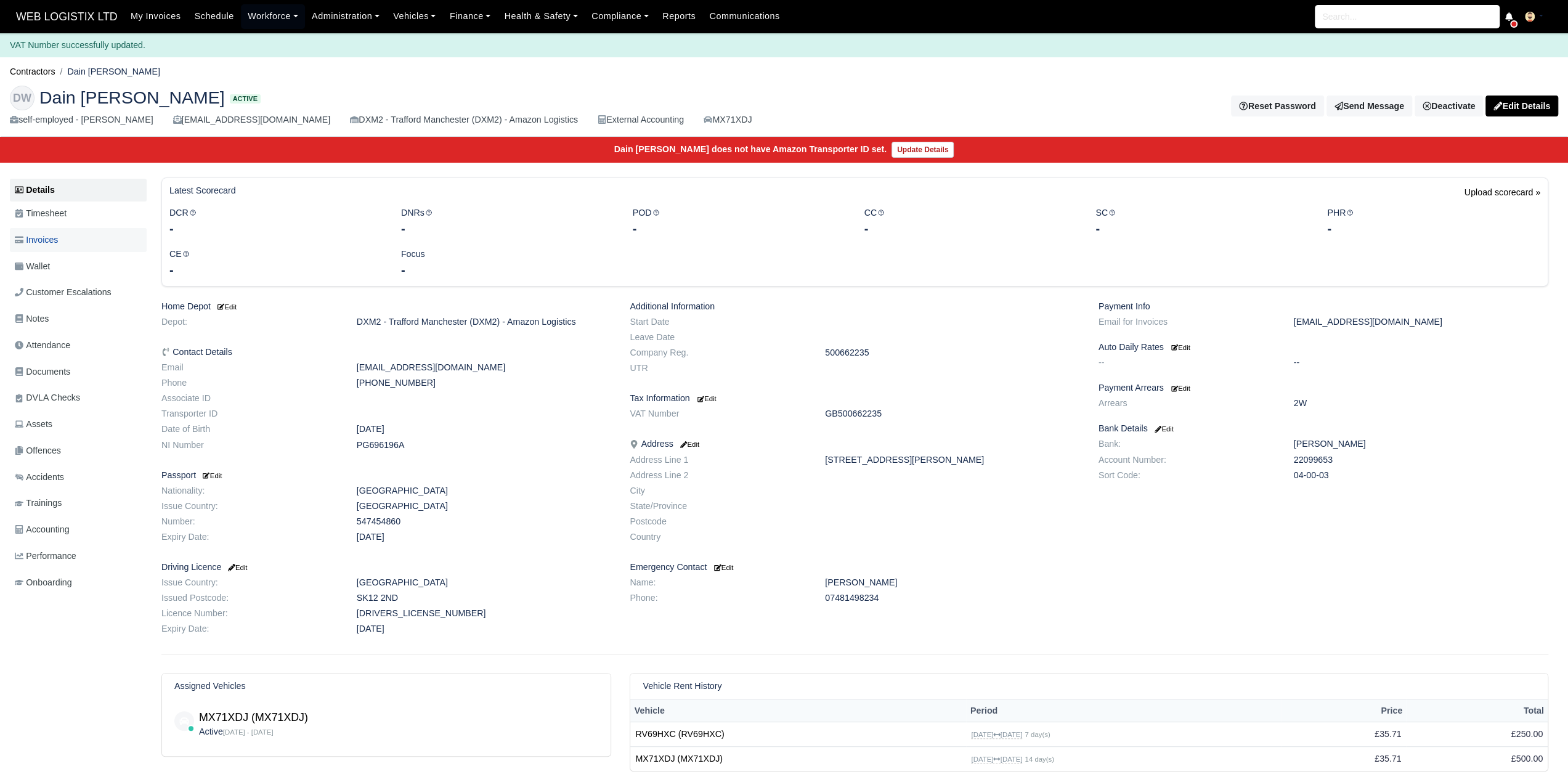
click at [119, 249] on link "Invoices" at bounding box center [78, 240] width 137 height 24
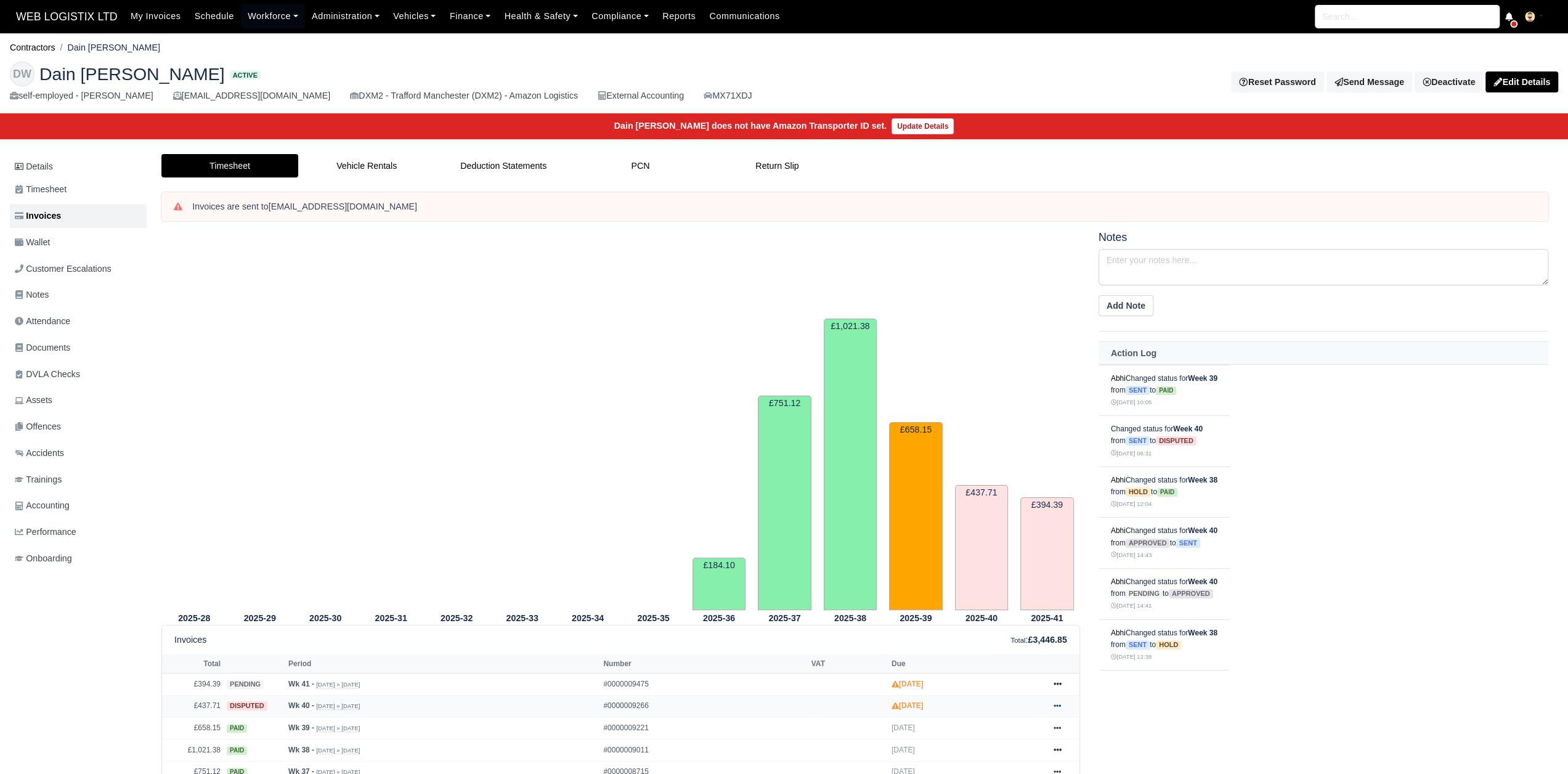
click at [1061, 702] on icon at bounding box center [1057, 706] width 8 height 8
click at [1025, 732] on link "Show Invoice" at bounding box center [1010, 728] width 110 height 26
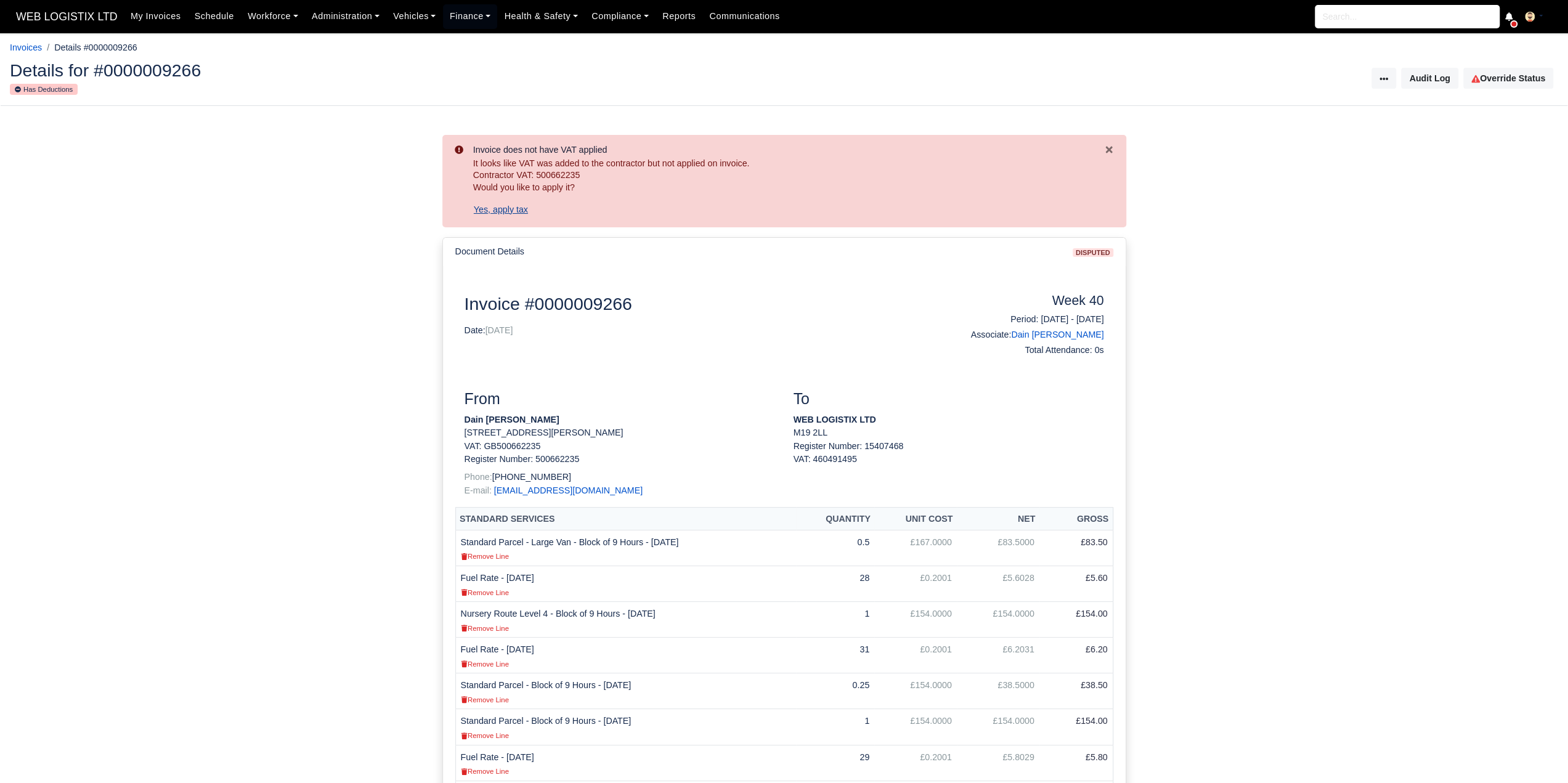
click at [506, 209] on button "Yes, apply tax" at bounding box center [501, 210] width 56 height 21
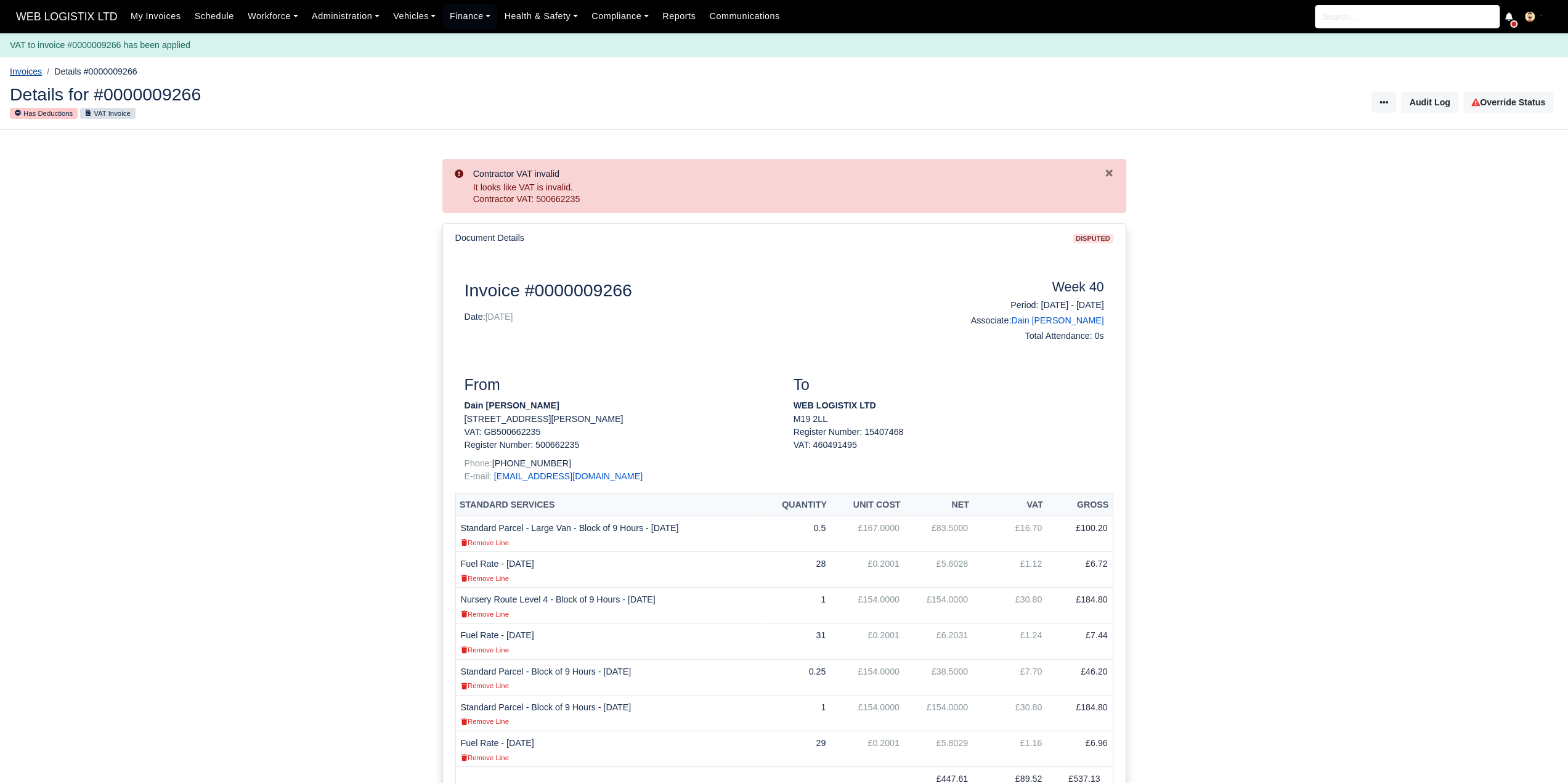
click at [34, 75] on link "Invoices" at bounding box center [26, 72] width 32 height 10
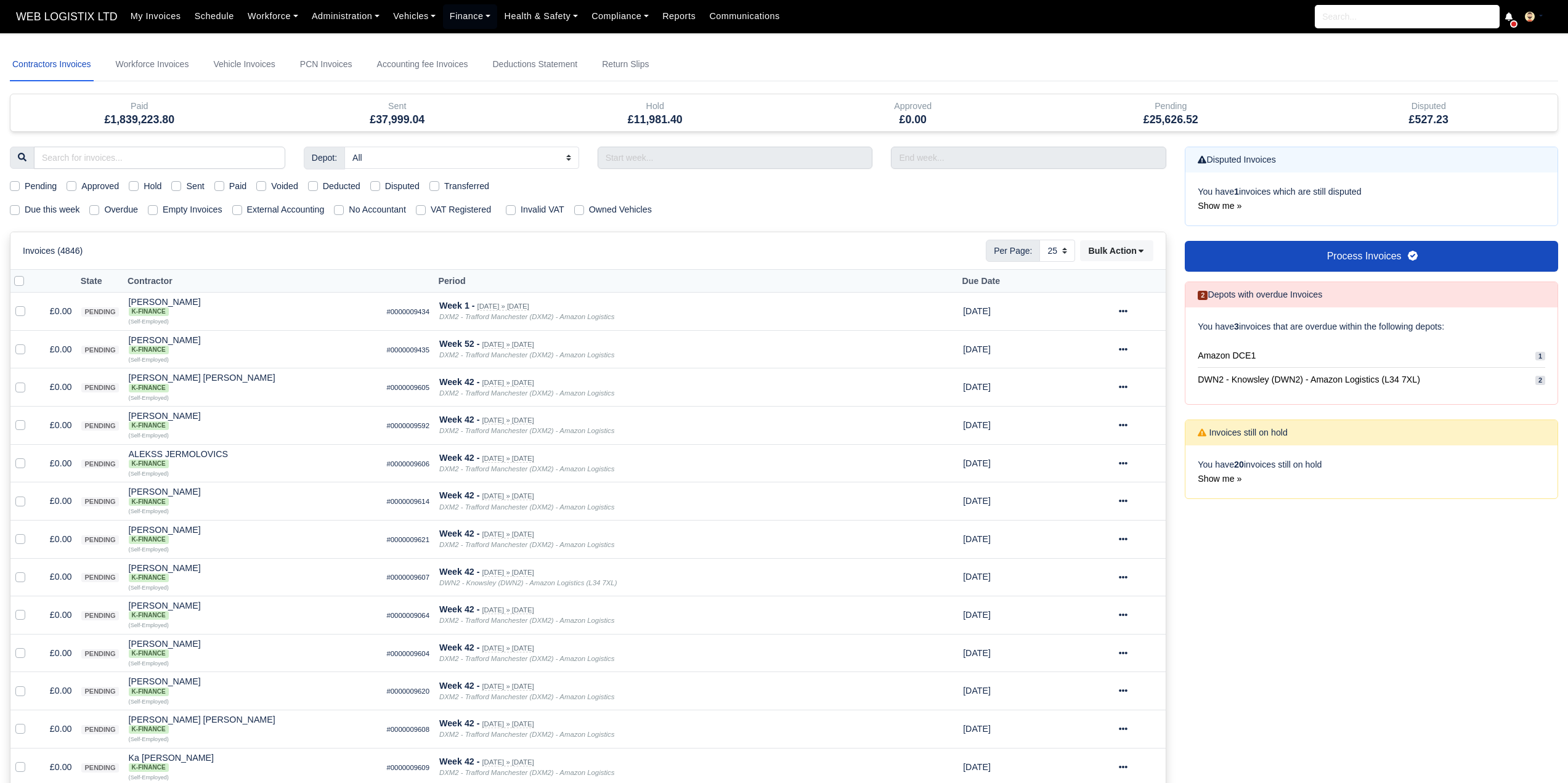
select select "25"
click at [197, 152] on input "search" at bounding box center [159, 158] width 251 height 23
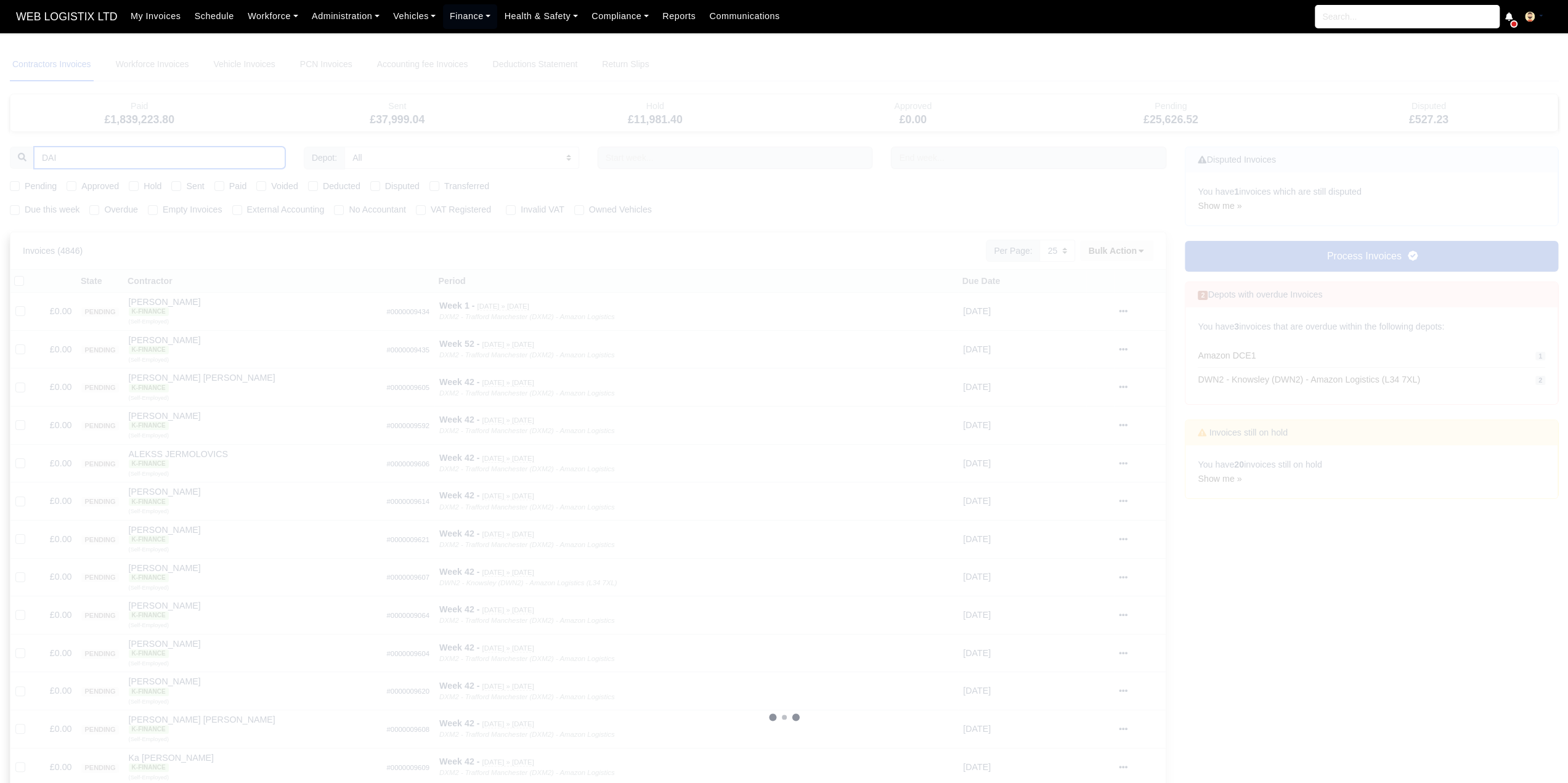
type input "DAIN"
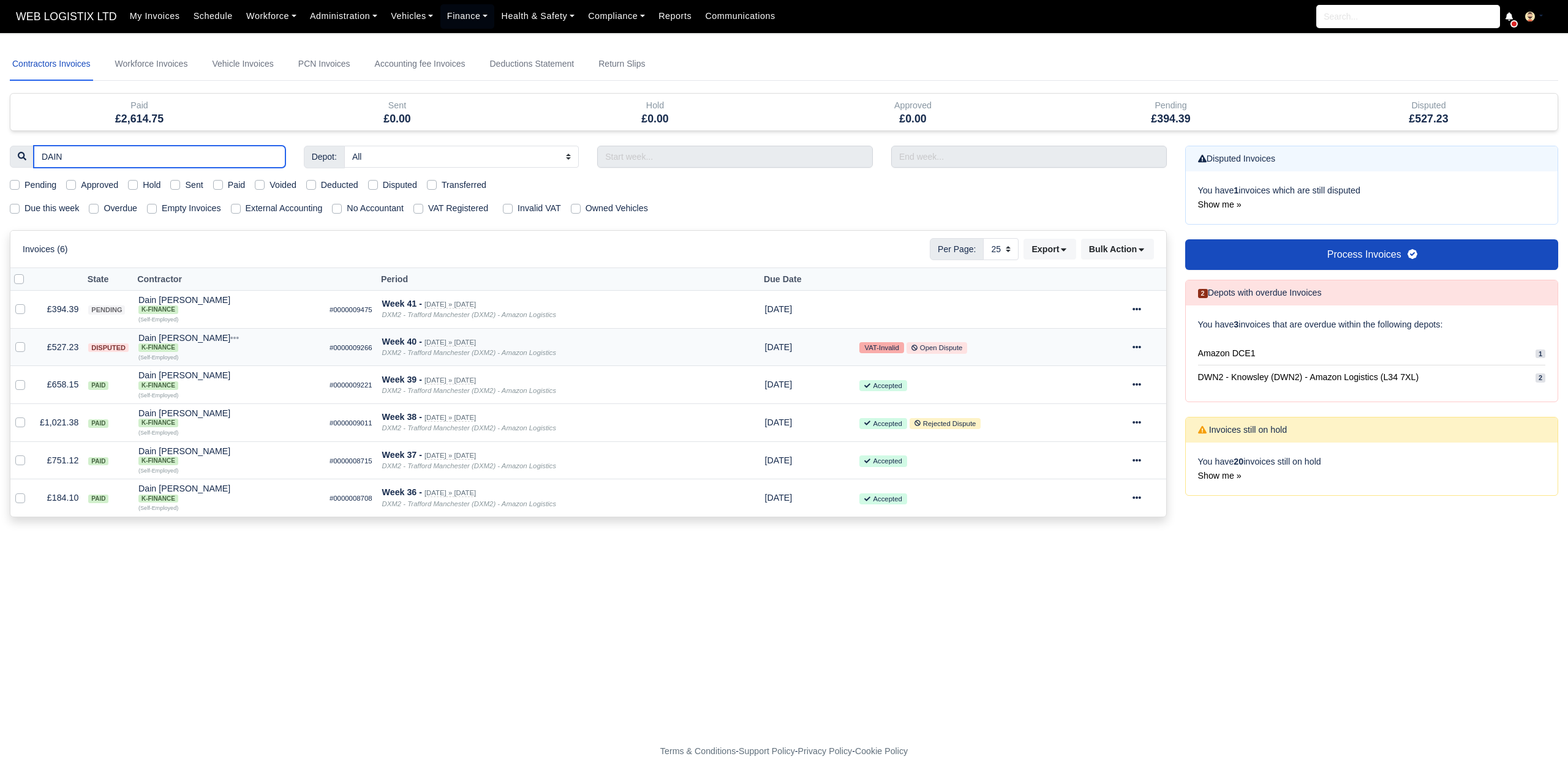
type input "DAIN"
click at [1128, 347] on td "Invoice Actions Show Invoice Action Log" at bounding box center [1147, 347] width 38 height 38
click at [1135, 346] on icon at bounding box center [1137, 347] width 8 height 8
click at [1092, 383] on link "Show Invoice" at bounding box center [1106, 384] width 109 height 19
select select "25"
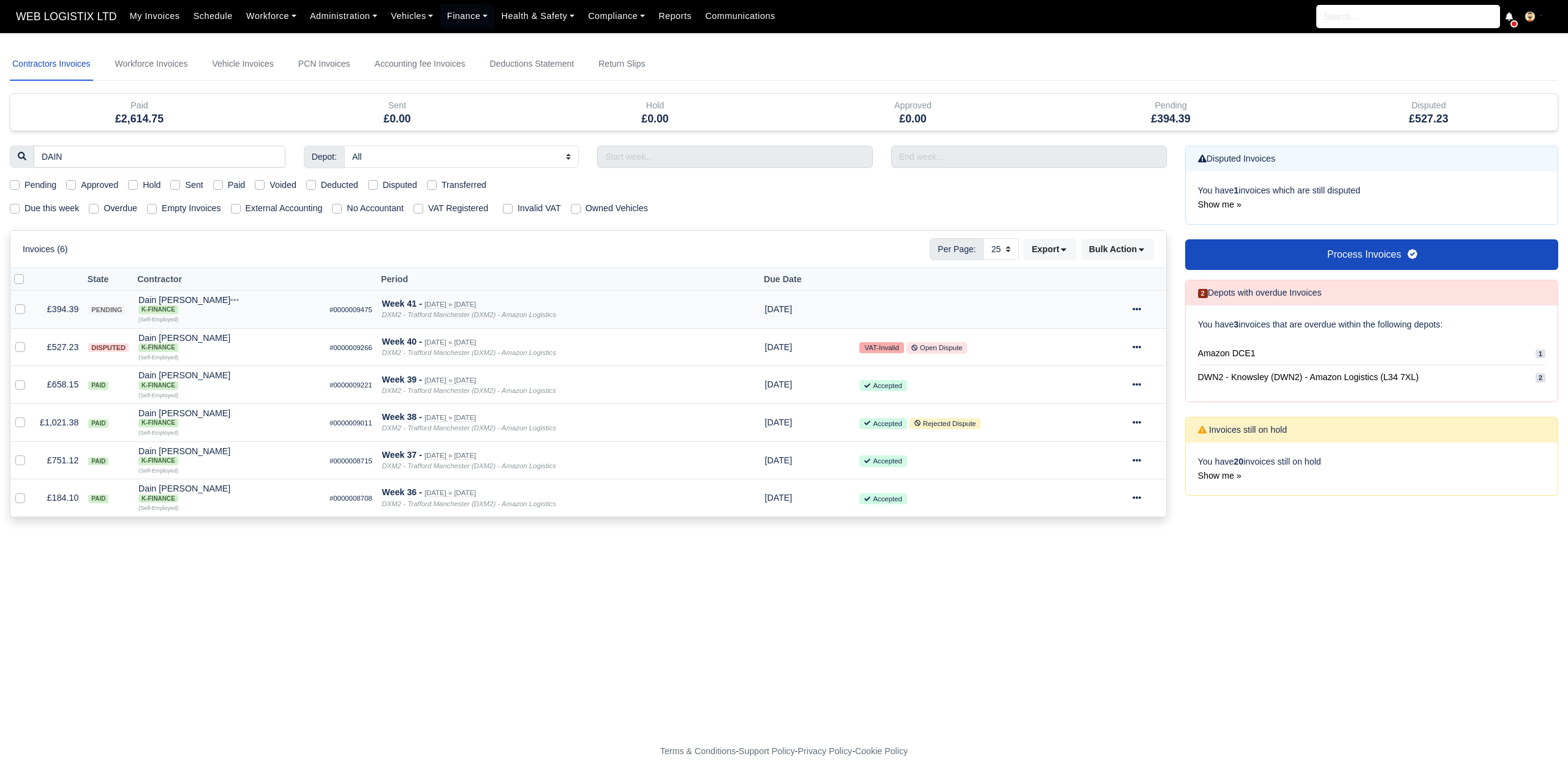
click at [1140, 313] on icon at bounding box center [1137, 309] width 8 height 8
click at [1131, 337] on link "Show Invoice" at bounding box center [1106, 346] width 109 height 19
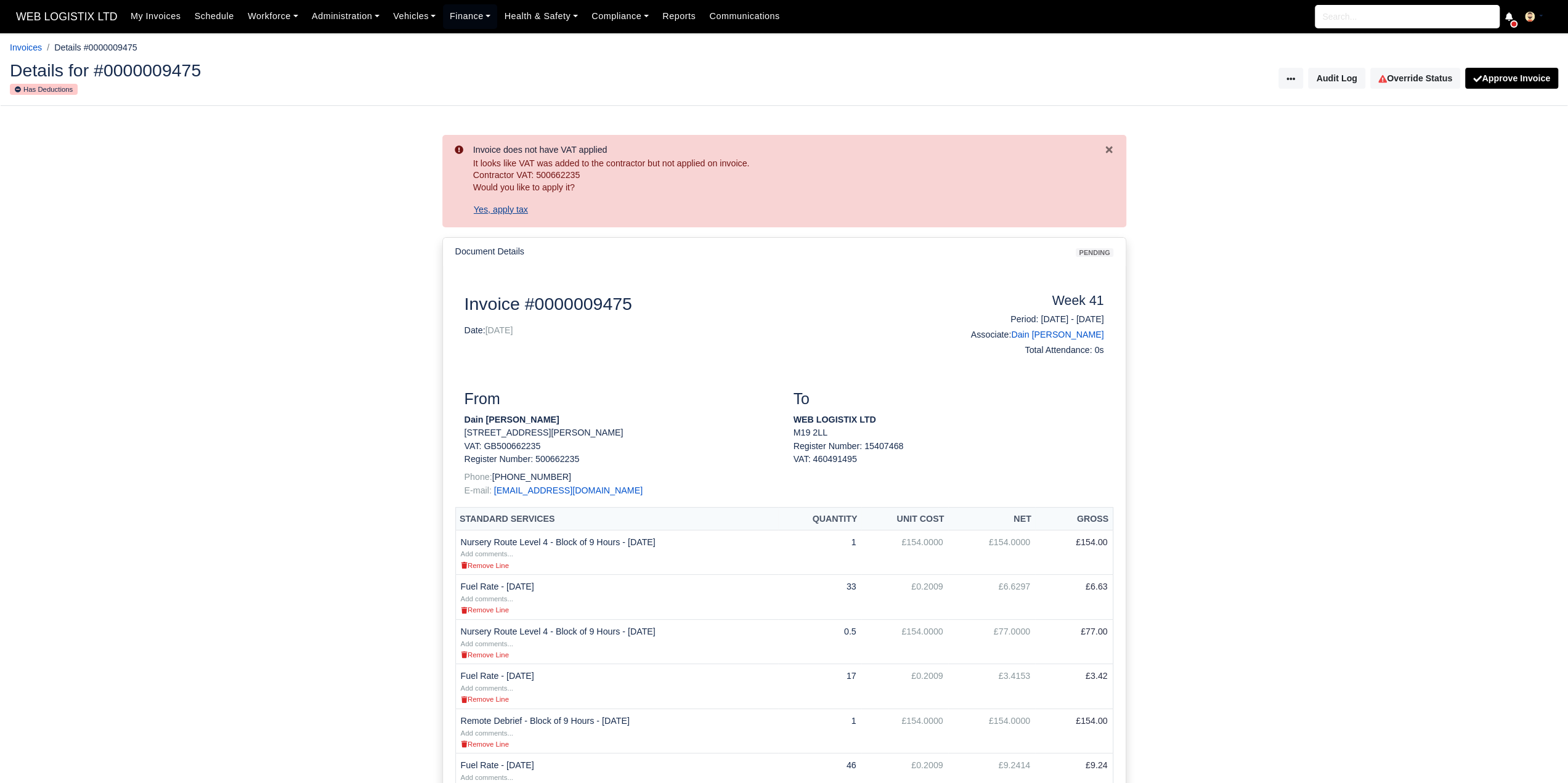
click at [494, 210] on button "Yes, apply tax" at bounding box center [501, 210] width 56 height 21
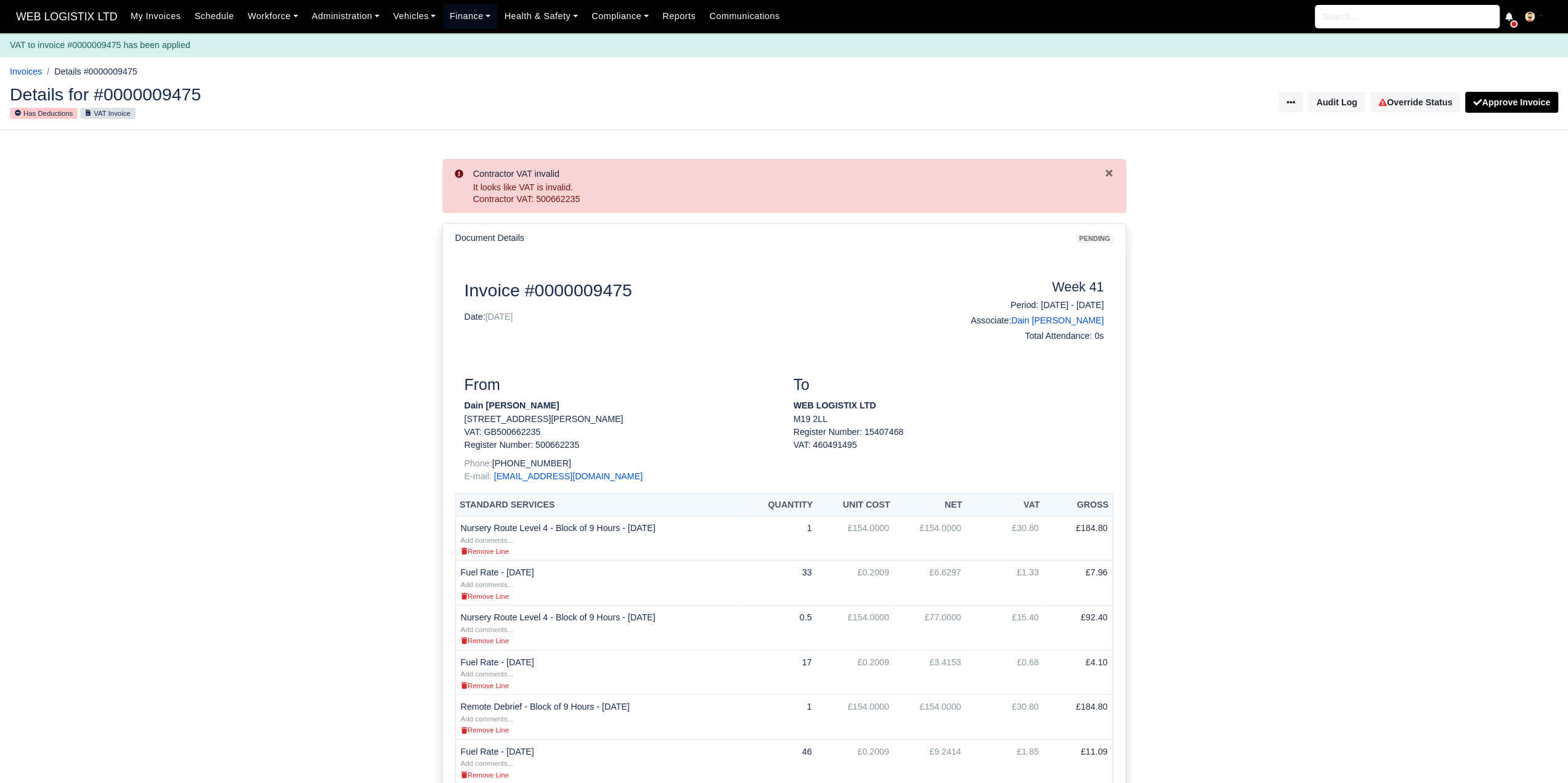
click at [444, 23] on link "Finance" at bounding box center [470, 16] width 55 height 24
click at [466, 70] on link "Disputes" at bounding box center [498, 69] width 100 height 26
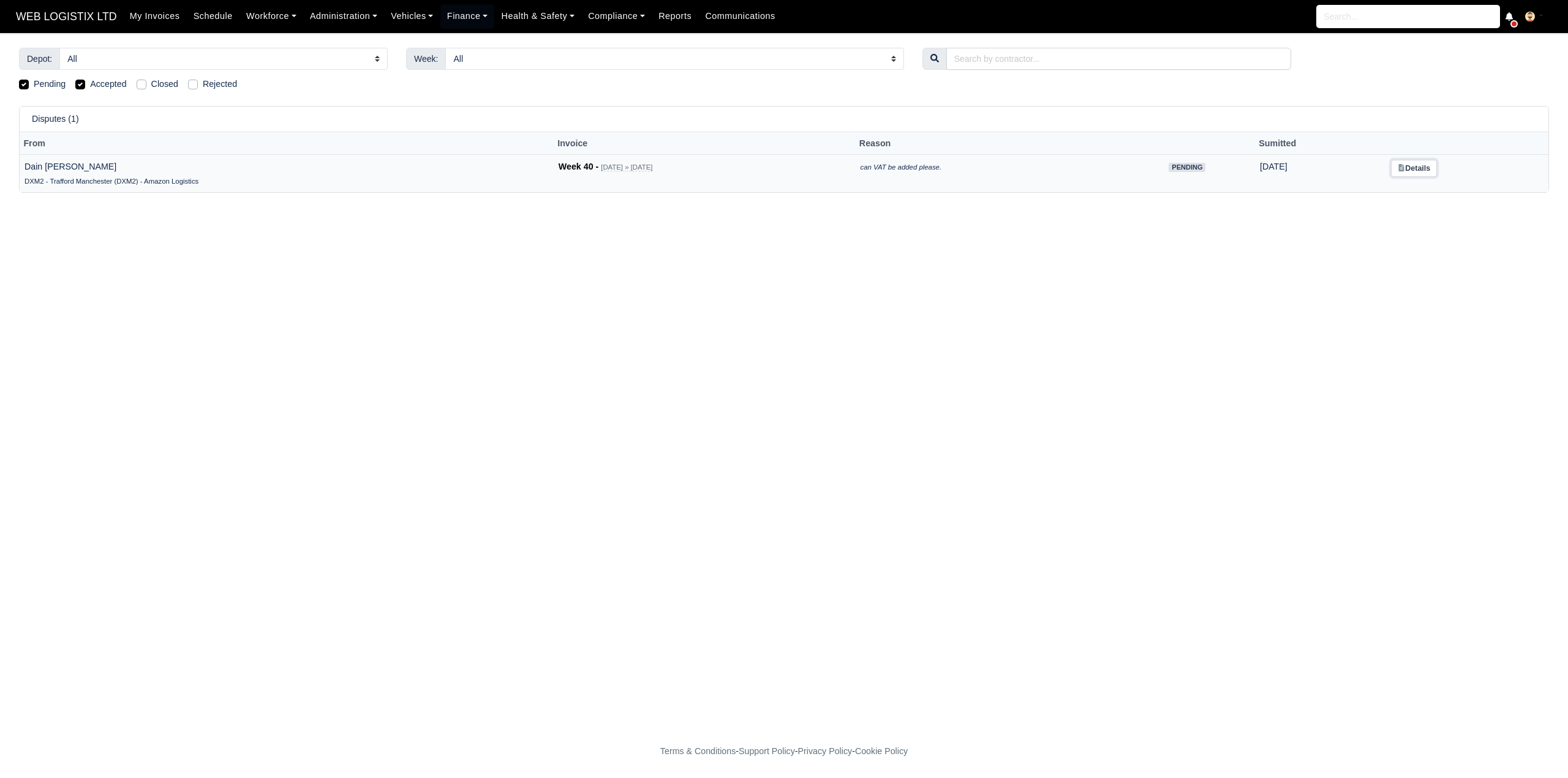
click at [1432, 164] on link "Details" at bounding box center [1414, 168] width 46 height 17
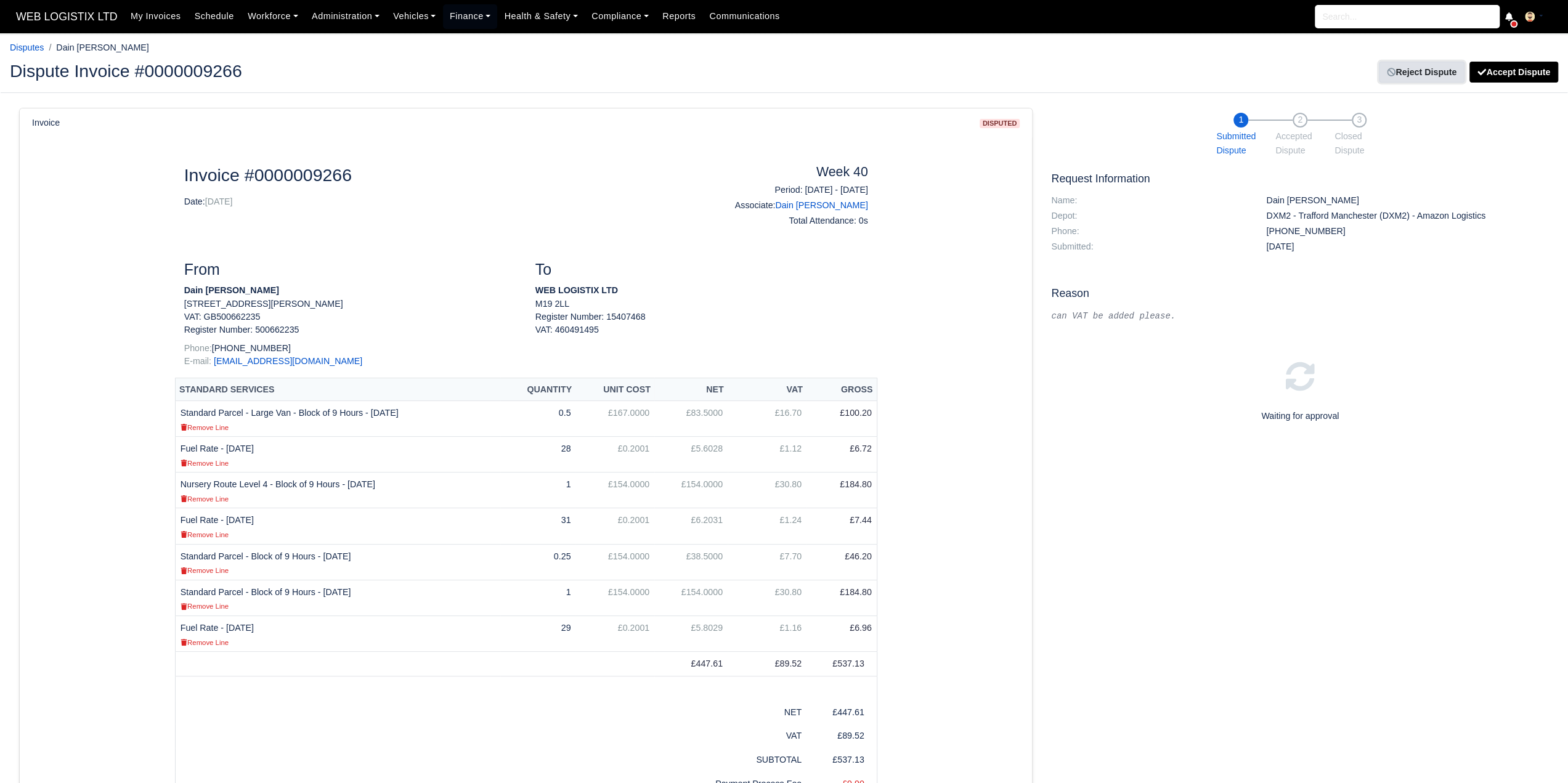
click at [1443, 77] on link "Reject Dispute" at bounding box center [1422, 73] width 86 height 21
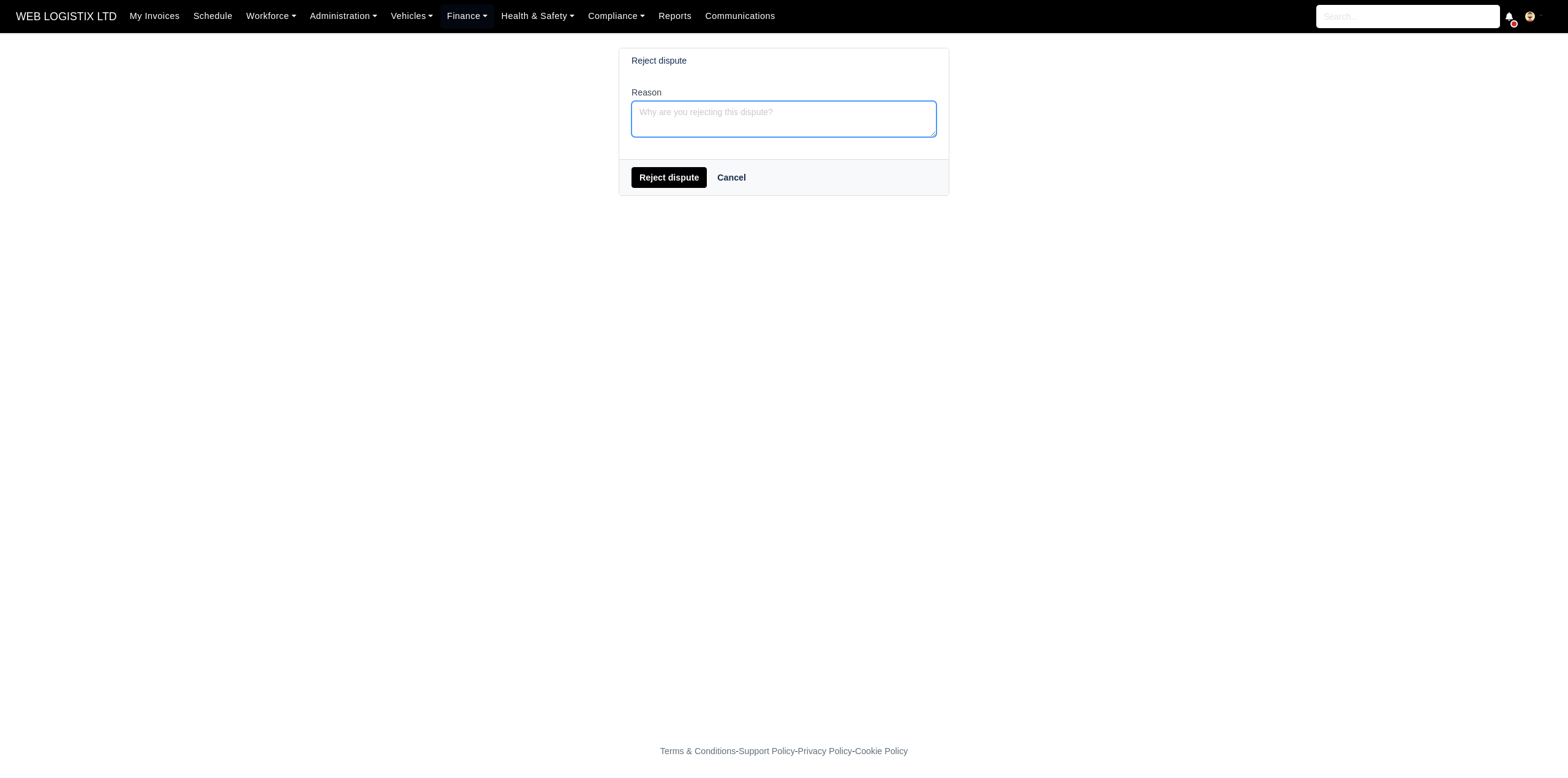
click at [894, 116] on textarea "Reason" at bounding box center [784, 119] width 305 height 36
type textarea "ADDED"
click at [663, 190] on div "Reject dispute Cancel" at bounding box center [784, 178] width 330 height 36
click at [664, 183] on button "Reject dispute" at bounding box center [669, 178] width 76 height 21
